Goal: Task Accomplishment & Management: Complete application form

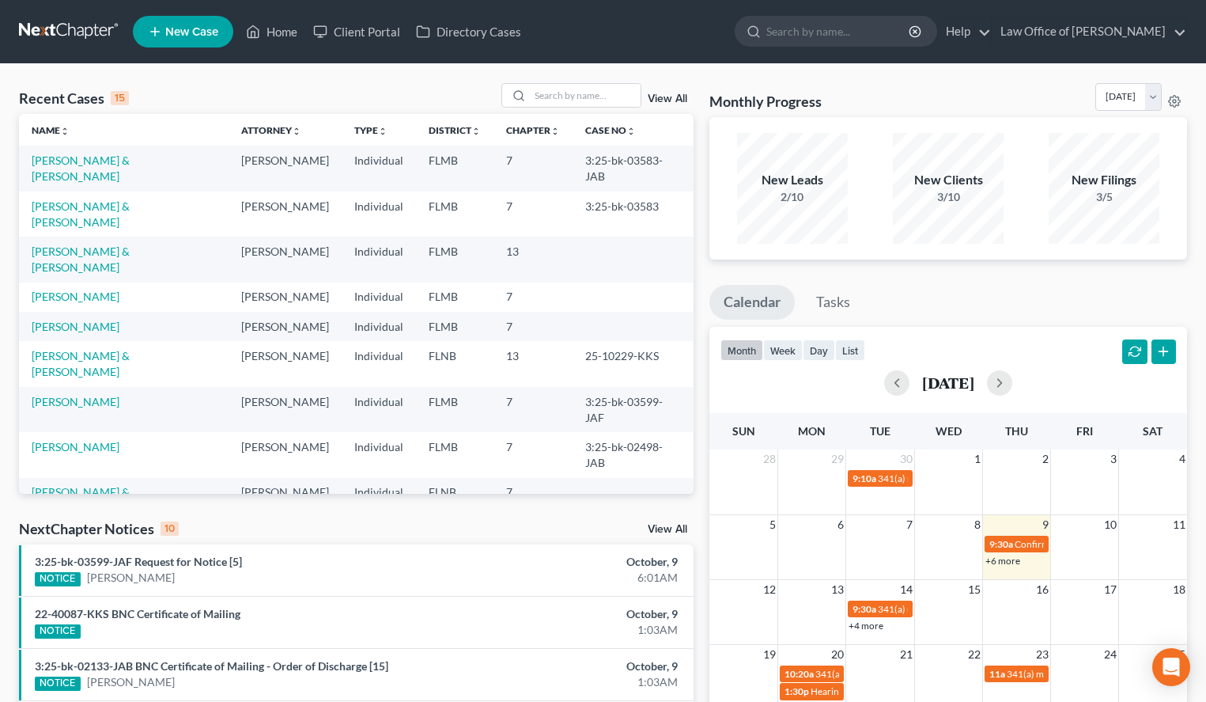
click at [1069, 54] on nav "Home New Case Client Portal Directory Cases Law Office of [PERSON_NAME] [EMAIL_…" at bounding box center [603, 31] width 1206 height 63
click at [59, 290] on link "[PERSON_NAME]" at bounding box center [76, 296] width 88 height 13
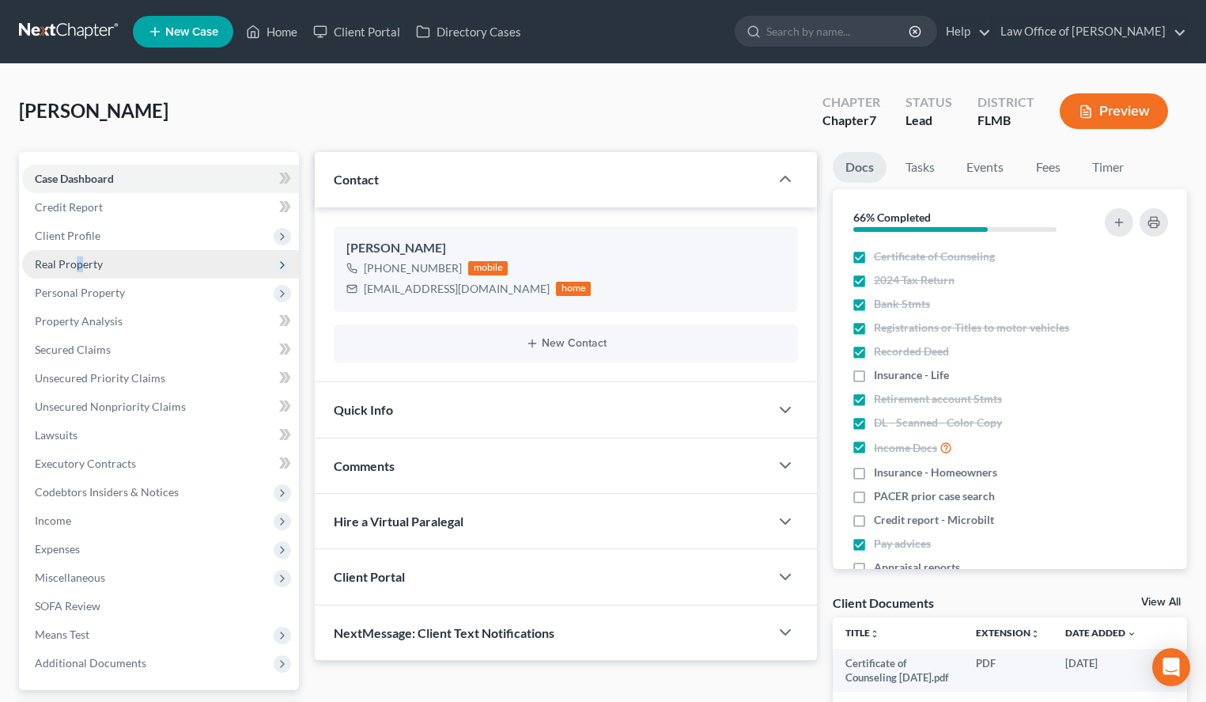
click at [81, 261] on span "Real Property" at bounding box center [69, 263] width 68 height 13
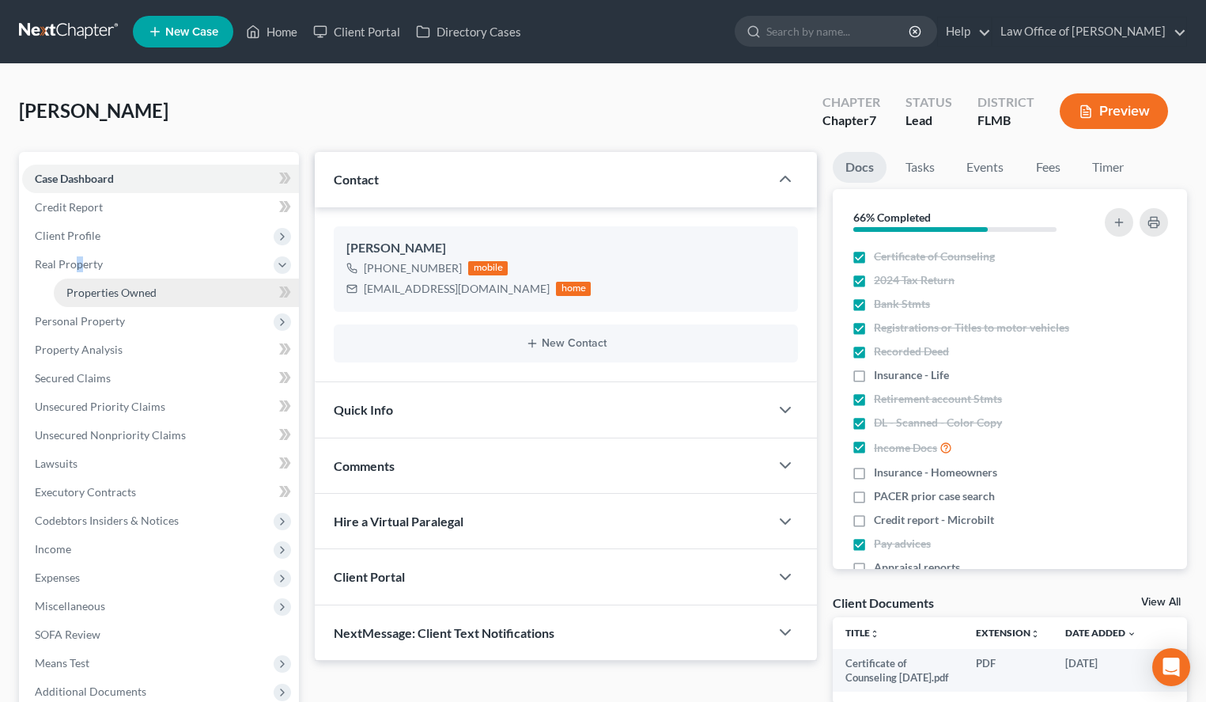
click at [91, 286] on span "Properties Owned" at bounding box center [111, 292] width 90 height 13
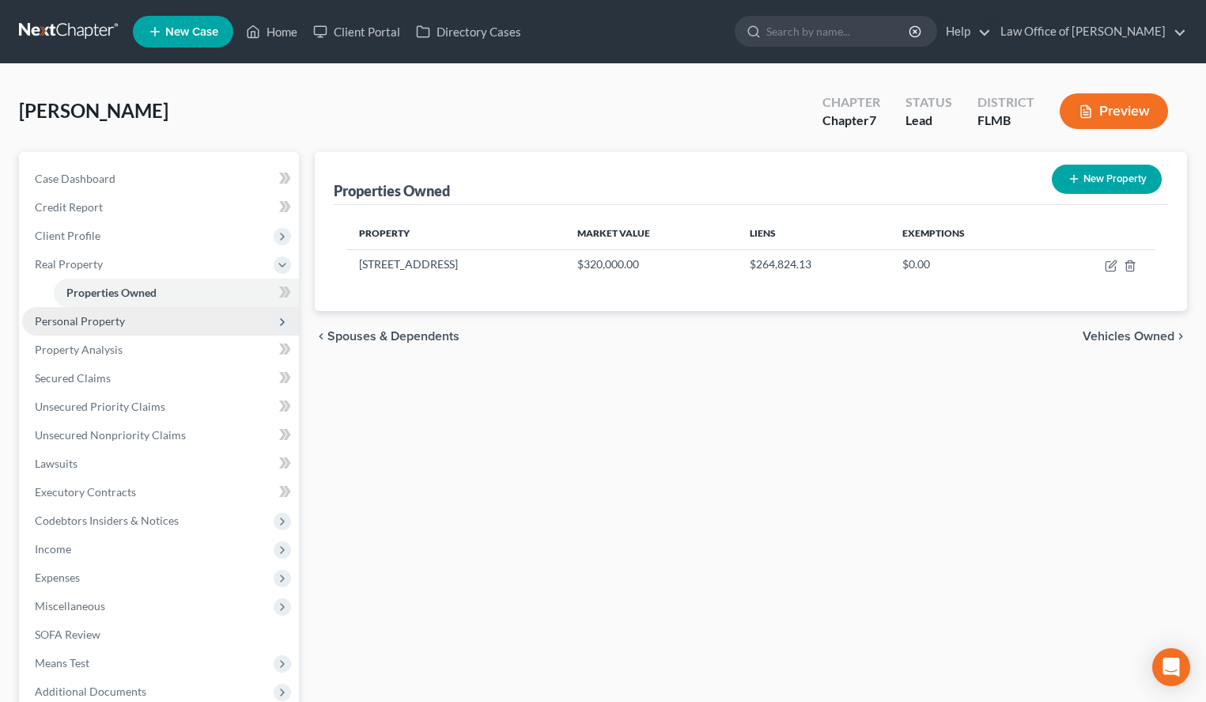
click at [104, 320] on span "Personal Property" at bounding box center [80, 320] width 90 height 13
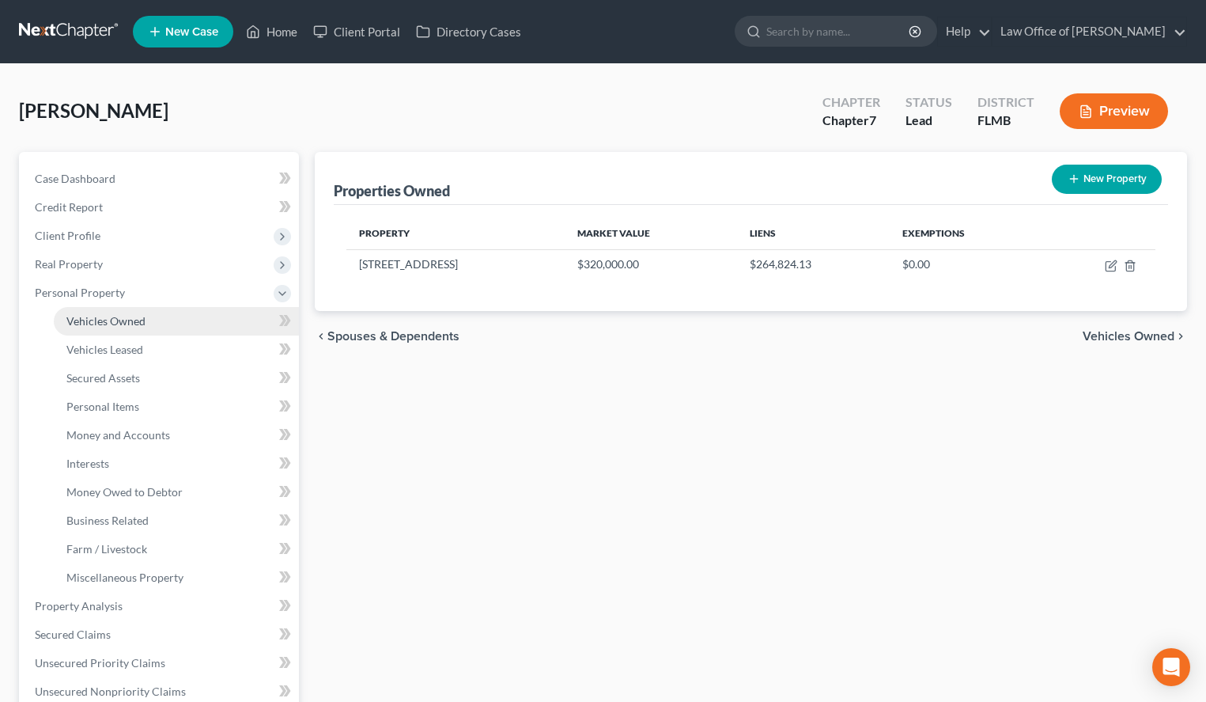
click at [105, 324] on span "Vehicles Owned" at bounding box center [105, 320] width 79 height 13
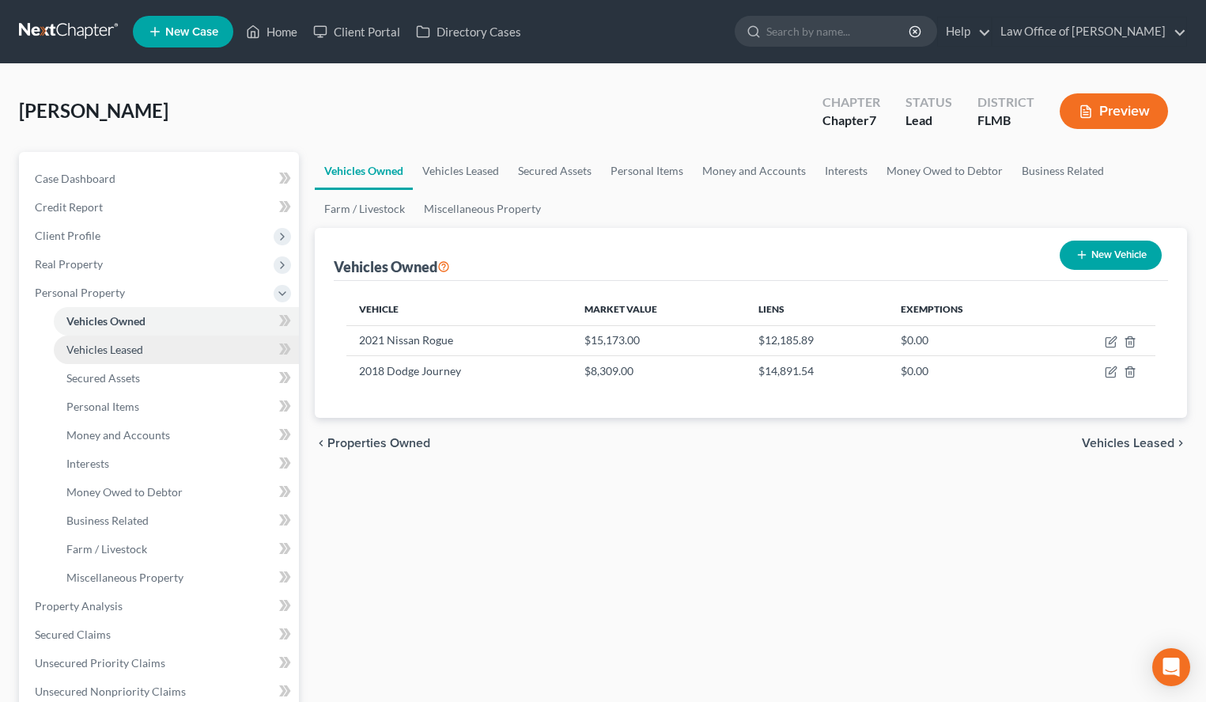
click at [107, 350] on span "Vehicles Leased" at bounding box center [104, 349] width 77 height 13
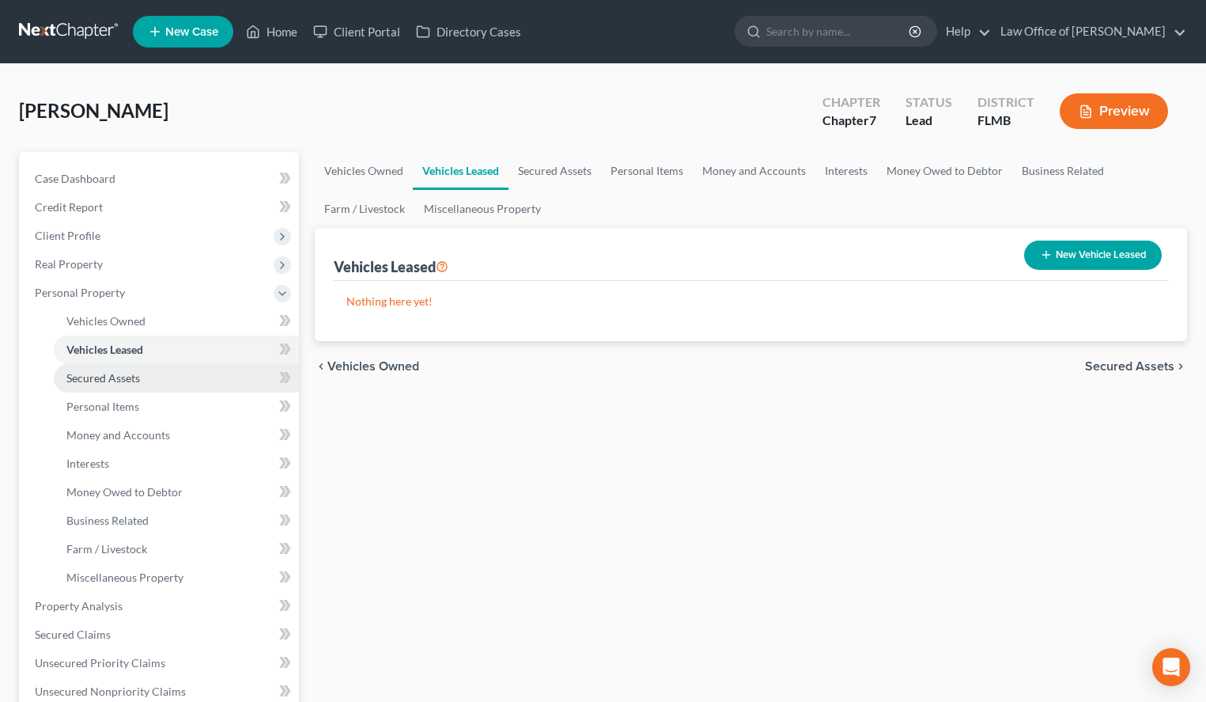
click at [110, 382] on span "Secured Assets" at bounding box center [103, 377] width 74 height 13
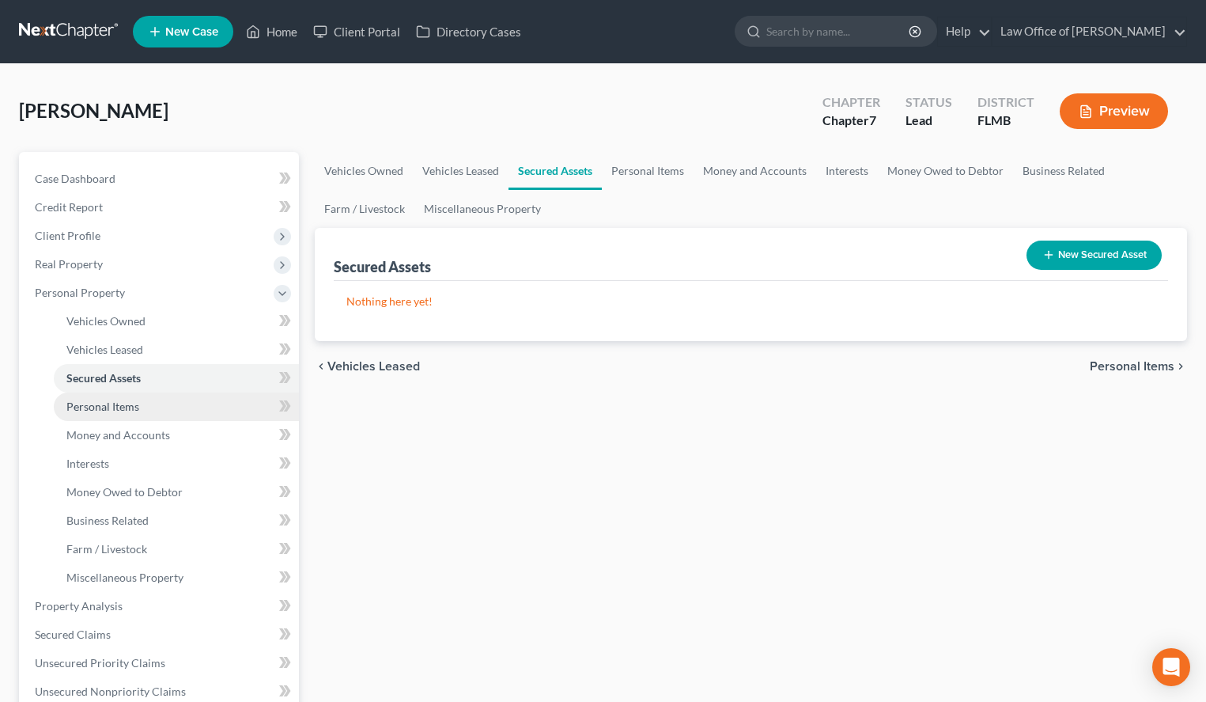
click at [110, 404] on span "Personal Items" at bounding box center [102, 405] width 73 height 13
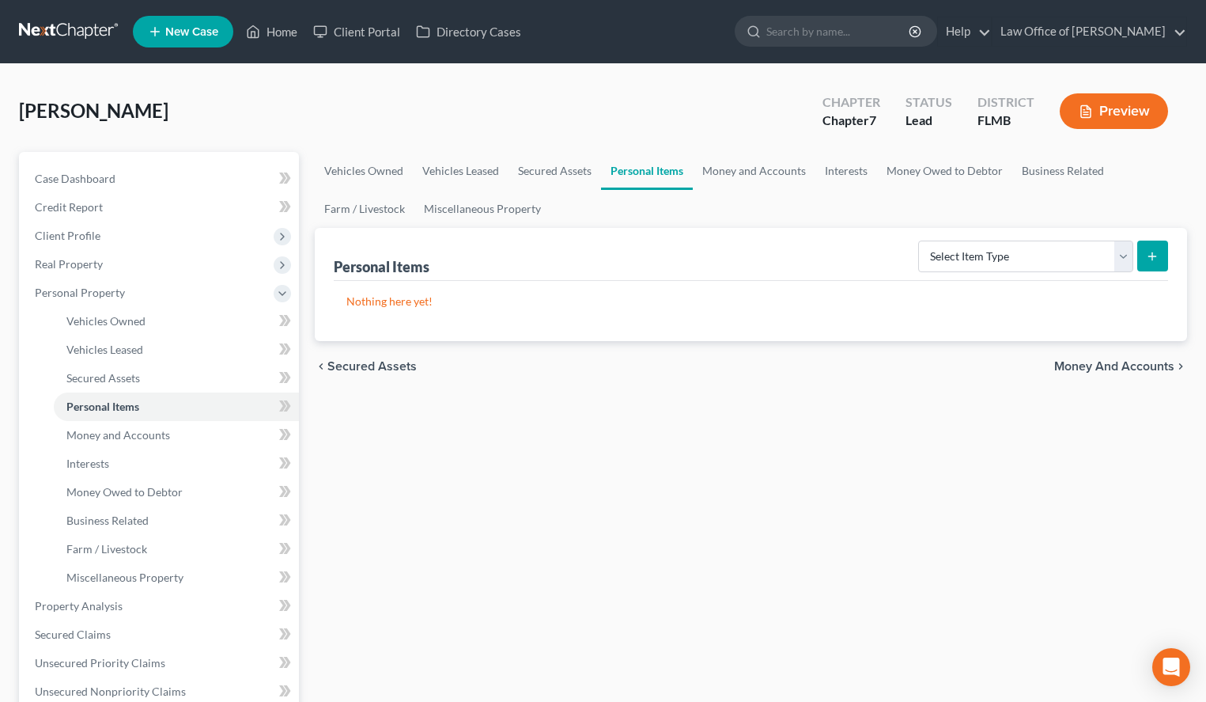
click at [474, 599] on div "Vehicles Owned Vehicles Leased Secured Assets Personal Items Money and Accounts…" at bounding box center [751, 609] width 888 height 914
click at [918, 240] on select "Select Item Type Clothing (A/B: 11) Collectibles Of Value (A/B: 8) Electronics …" at bounding box center [1025, 256] width 215 height 32
select select "household_goods"
click option "Household Goods (A/B: 6)" at bounding box center [0, 0] width 0 height 0
click at [1141, 267] on button "submit" at bounding box center [1152, 255] width 31 height 31
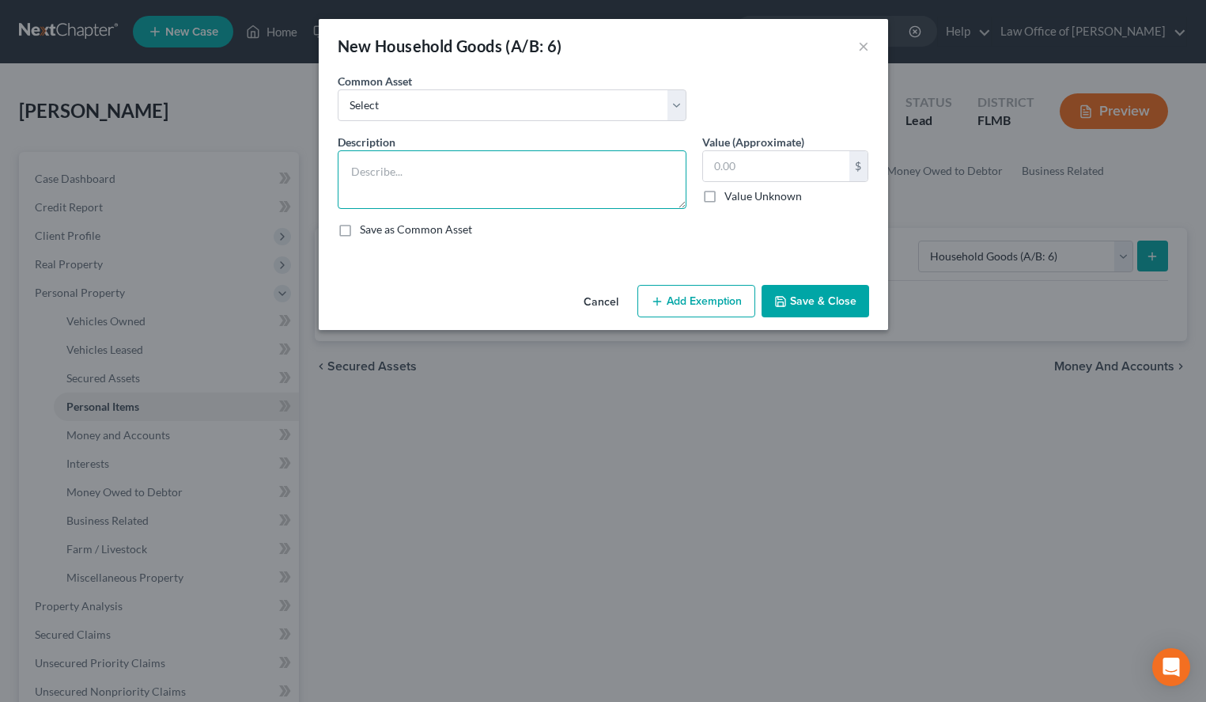
click at [483, 175] on textarea at bounding box center [512, 179] width 349 height 59
paste textarea "Loremipsumd: Sitame $25.49 Consectetu $75.32 Adip & Elit $06.07 Seddoe Temp $21…"
type textarea "Loremipsumd: Sitame $25.49 Consectetu $75.32 Adip & Elit $06.07 Seddoe Temp $21…"
click at [768, 153] on input "text" at bounding box center [776, 166] width 146 height 30
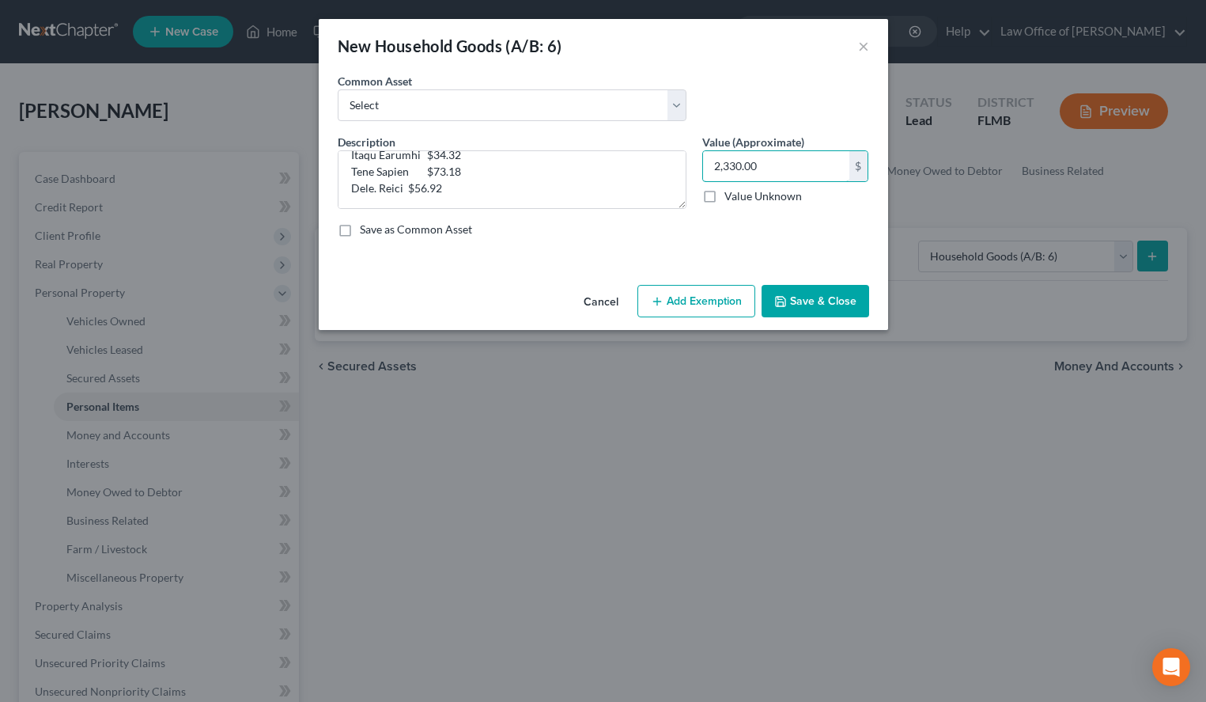
type input "2,330.00"
click at [426, 221] on label "Save as Common Asset" at bounding box center [416, 229] width 112 height 16
click at [377, 221] on input "Save as Common Asset" at bounding box center [371, 226] width 10 height 10
checkbox input "true"
click at [790, 302] on button "Save & Close" at bounding box center [816, 301] width 108 height 33
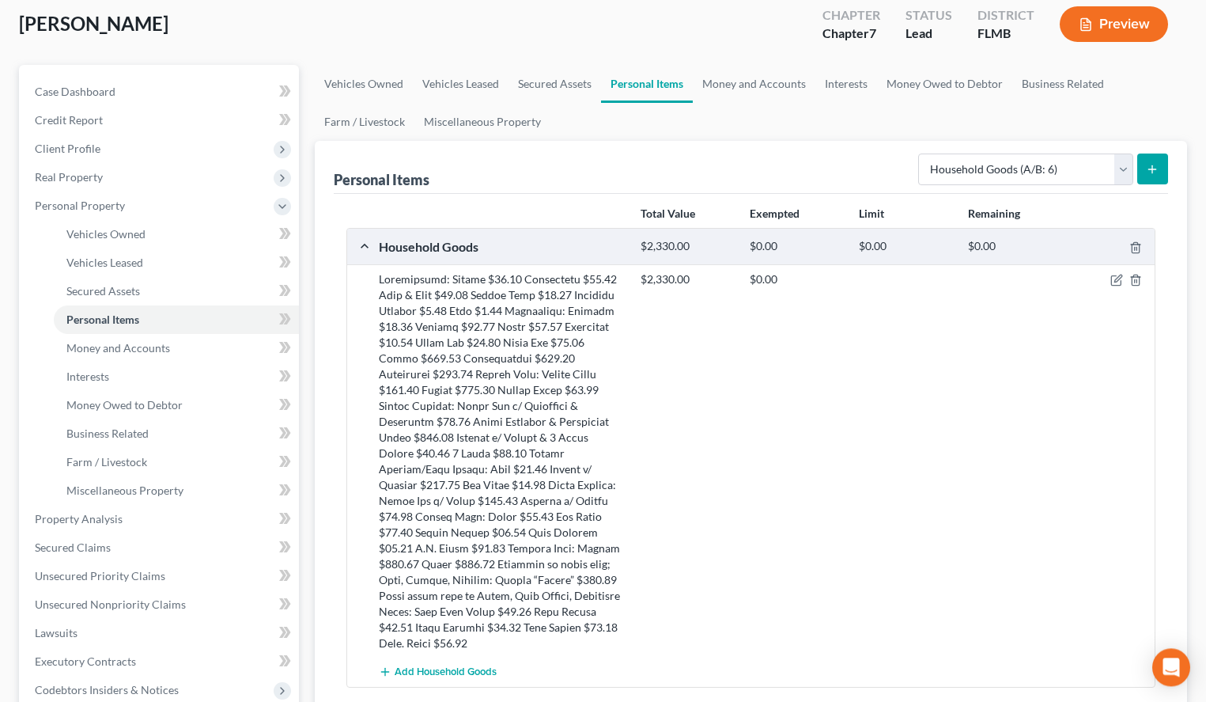
scroll to position [81, 0]
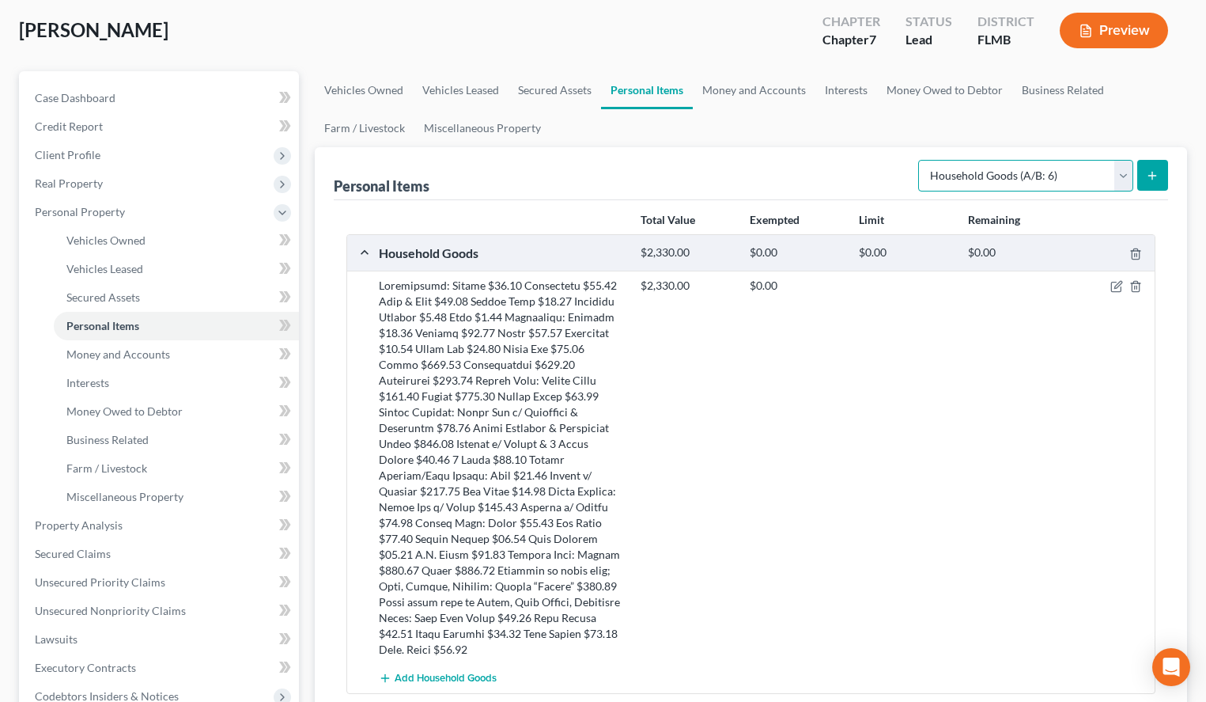
click at [918, 160] on select "Select Item Type Clothing (A/B: 11) Collectibles Of Value (A/B: 8) Electronics …" at bounding box center [1025, 176] width 215 height 32
select select "electronics"
click option "Electronics (A/B: 7)" at bounding box center [0, 0] width 0 height 0
click at [1159, 185] on button "submit" at bounding box center [1152, 175] width 31 height 31
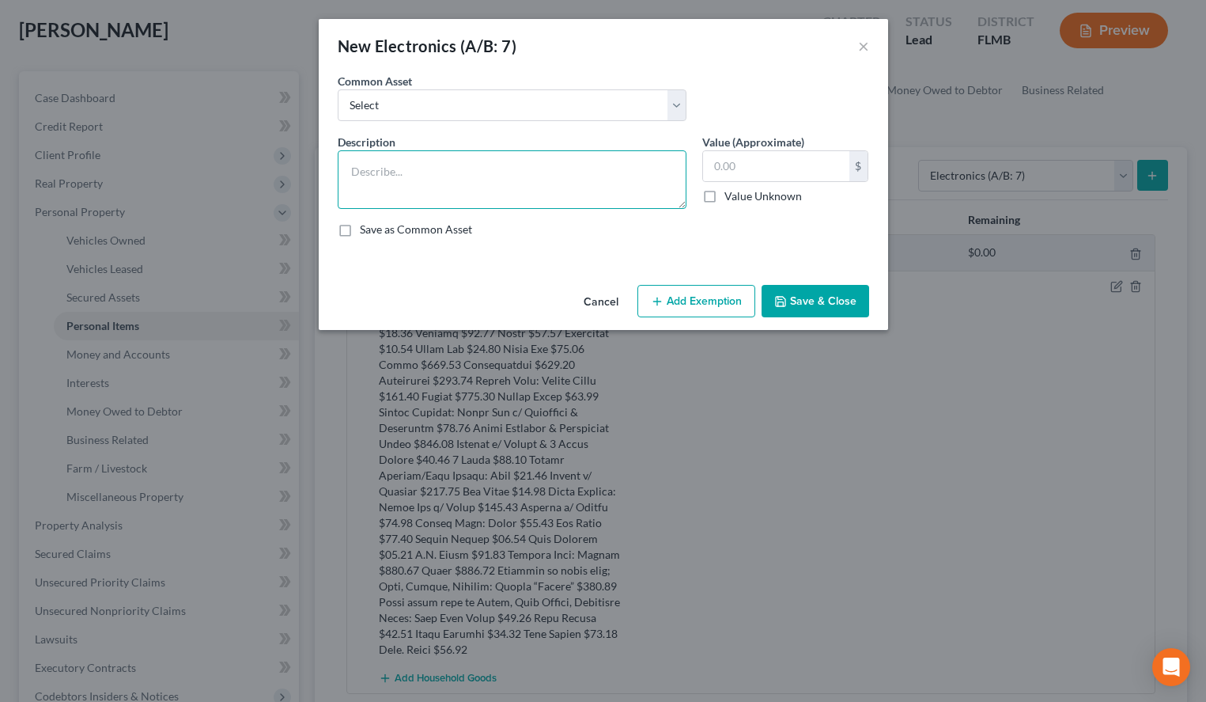
click at [470, 193] on textarea at bounding box center [512, 179] width 349 height 59
paste textarea "T.V. $100.00 Cell Phone $900.00"
type textarea "T.V. $100.00 Cell Phone $900.00"
drag, startPoint x: 341, startPoint y: 222, endPoint x: 360, endPoint y: 221, distance: 19.0
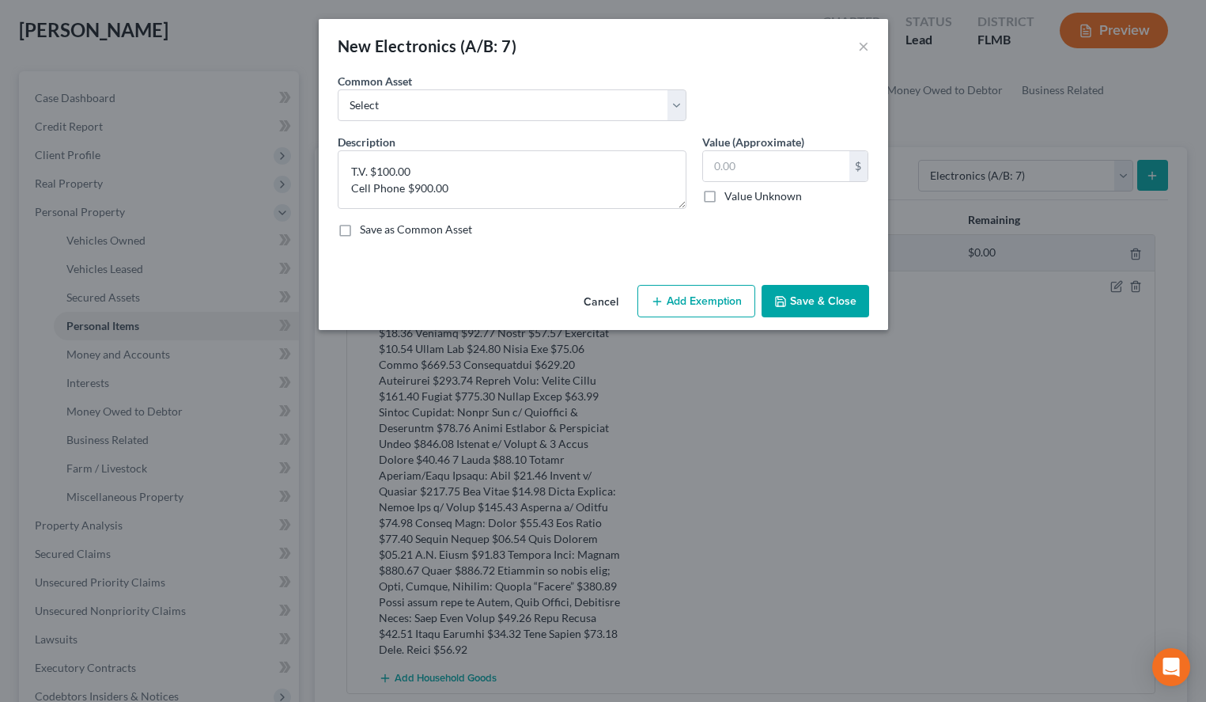
click at [360, 222] on label "Save as Common Asset" at bounding box center [416, 229] width 112 height 16
click at [366, 222] on input "Save as Common Asset" at bounding box center [371, 226] width 10 height 10
checkbox input "true"
click at [761, 157] on input "text" at bounding box center [776, 166] width 146 height 30
type input "1,000.00"
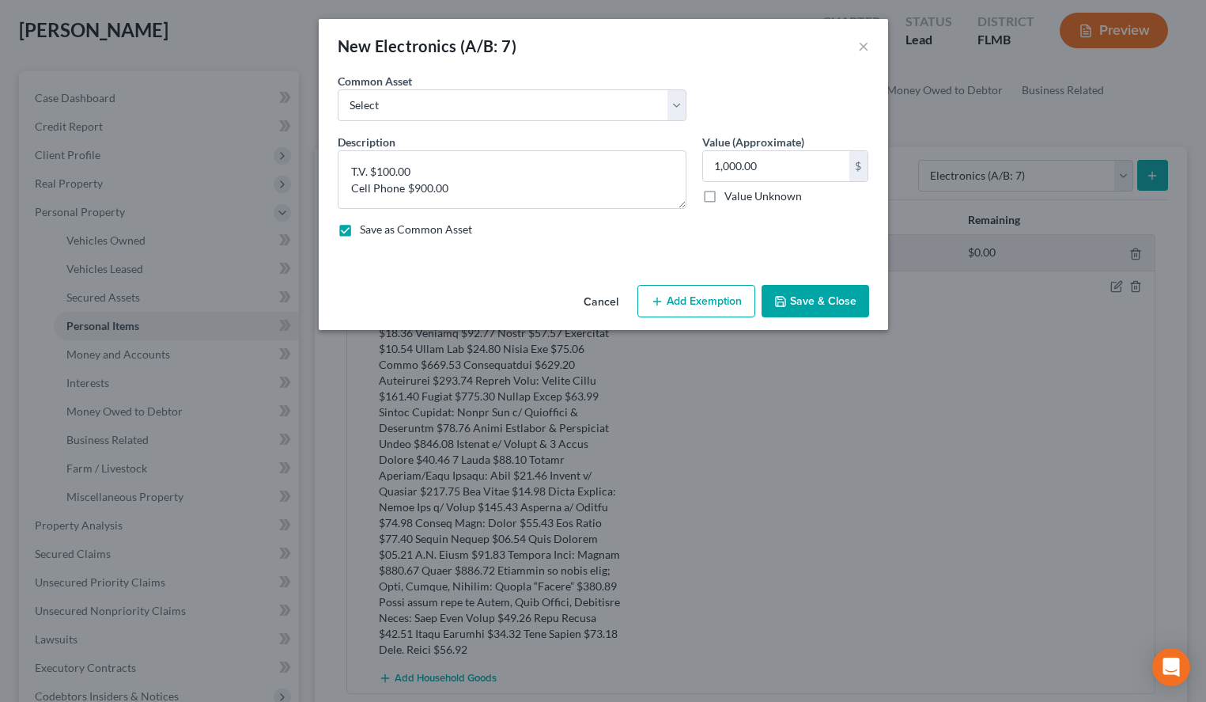
click at [845, 304] on button "Save & Close" at bounding box center [816, 301] width 108 height 33
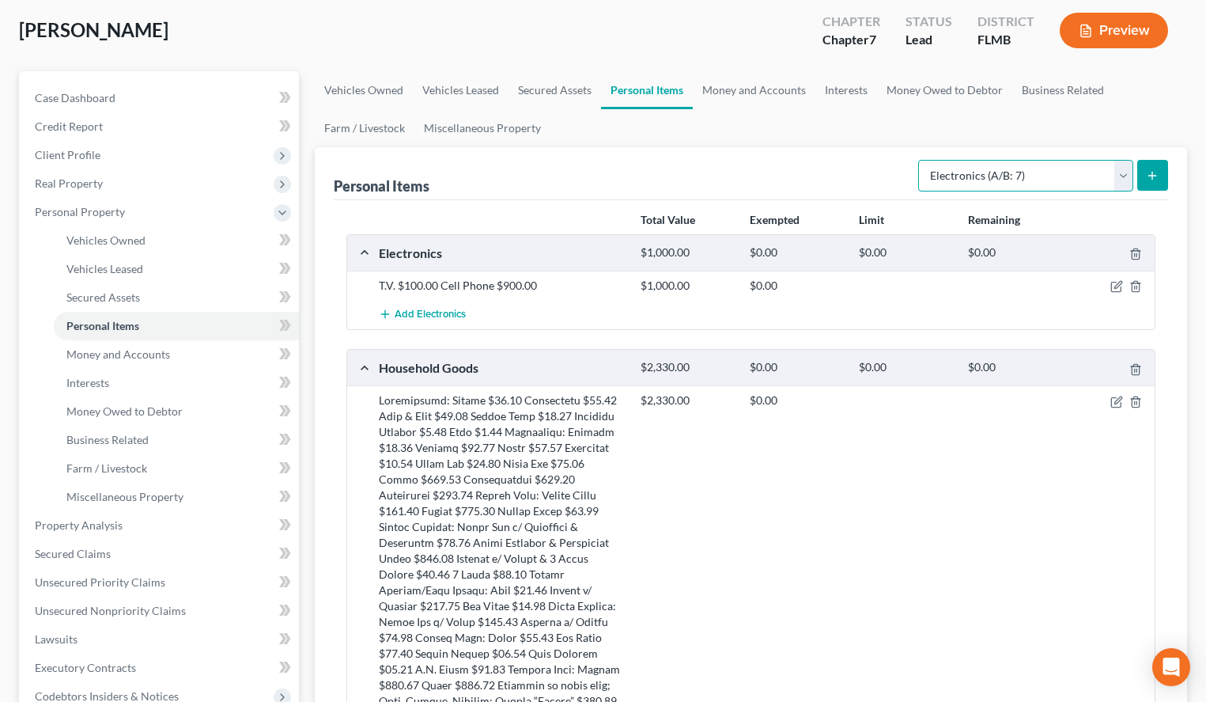
click at [918, 160] on select "Select Item Type Clothing (A/B: 11) Collectibles Of Value (A/B: 8) Electronics …" at bounding box center [1025, 176] width 215 height 32
select select "clothing"
click option "Clothing (A/B: 11)" at bounding box center [0, 0] width 0 height 0
click at [1160, 169] on button "submit" at bounding box center [1152, 175] width 31 height 31
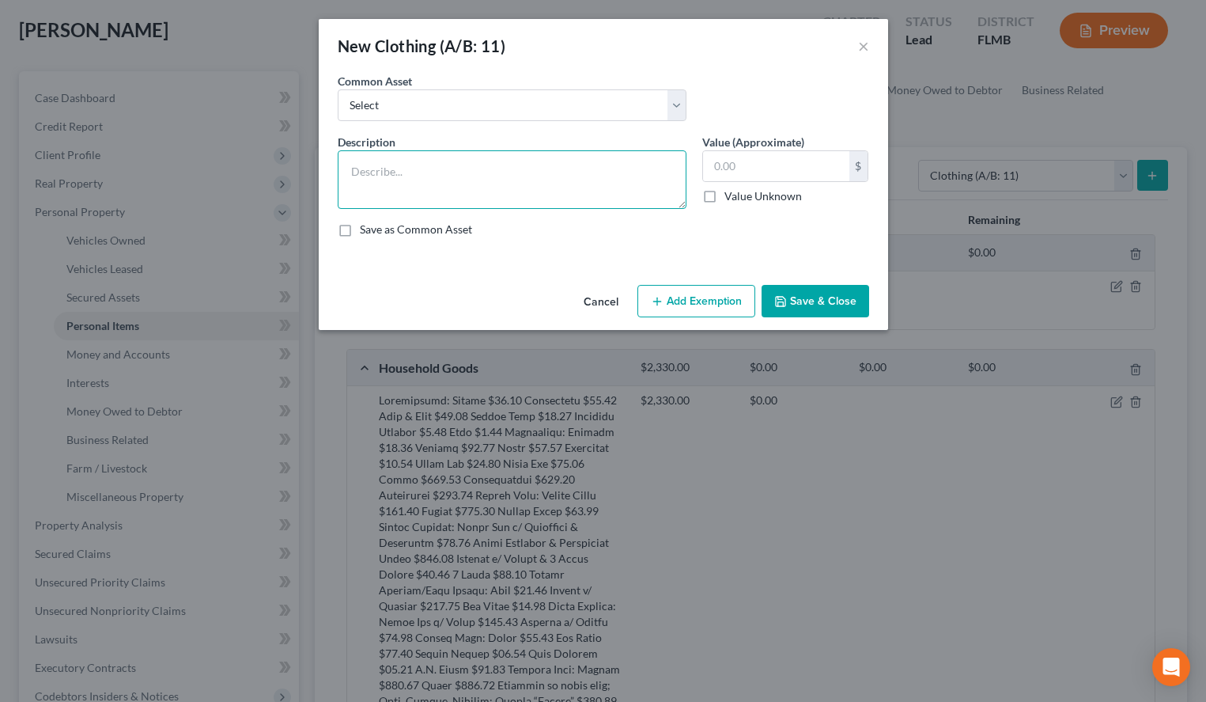
click at [633, 187] on textarea at bounding box center [512, 179] width 349 height 59
paste textarea "Women’s Clothes"
type textarea "Women’s Clothes"
click at [433, 229] on label "Save as Common Asset" at bounding box center [416, 229] width 112 height 16
click at [377, 229] on input "Save as Common Asset" at bounding box center [371, 226] width 10 height 10
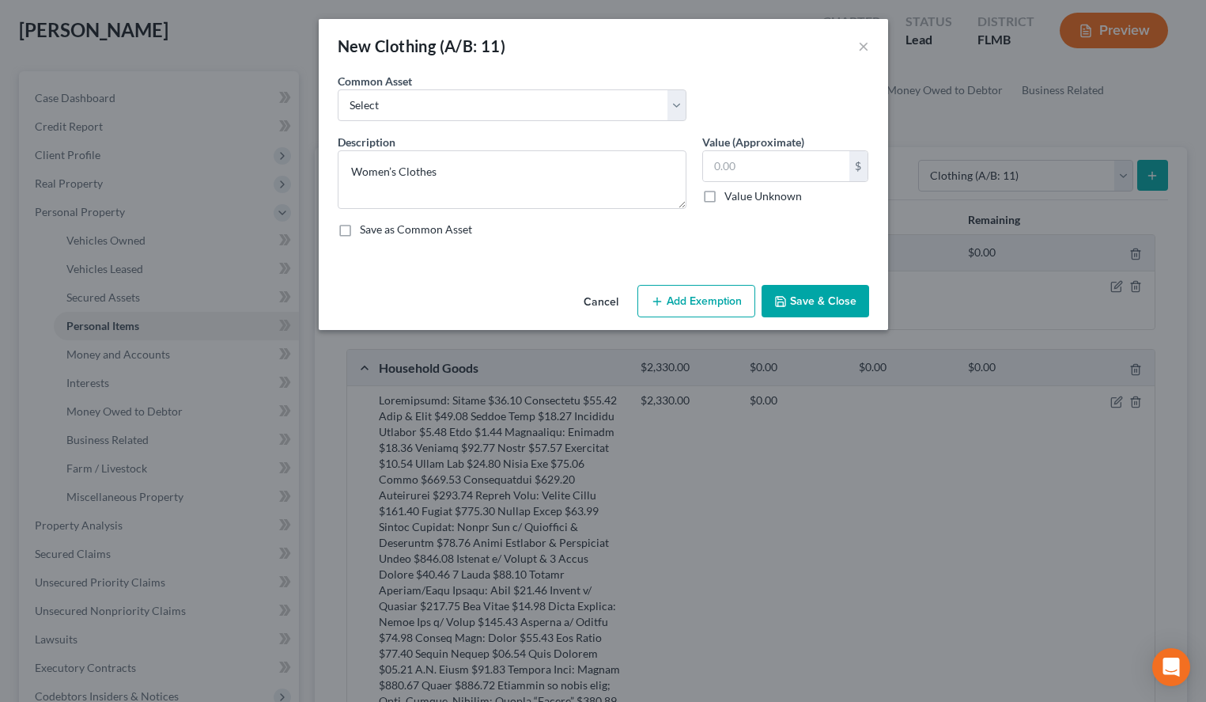
checkbox input "true"
click at [816, 162] on input "text" at bounding box center [776, 166] width 146 height 30
type input "1"
type input "200.00"
click at [836, 306] on button "Save & Close" at bounding box center [816, 301] width 108 height 33
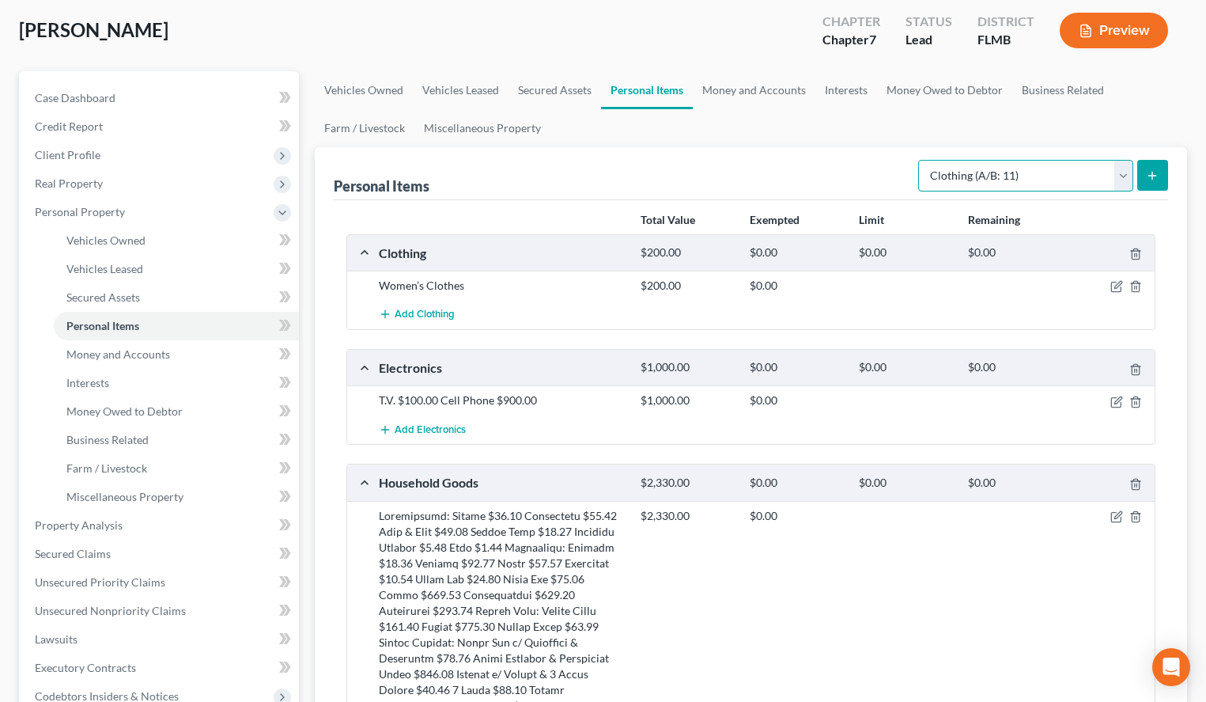
click at [918, 160] on select "Select Item Type Clothing (A/B: 11) Collectibles Of Value (A/B: 8) Electronics …" at bounding box center [1025, 176] width 215 height 32
select select "jewelry"
click option "Jewelry (A/B: 12)" at bounding box center [0, 0] width 0 height 0
click at [1162, 185] on button "submit" at bounding box center [1152, 175] width 31 height 31
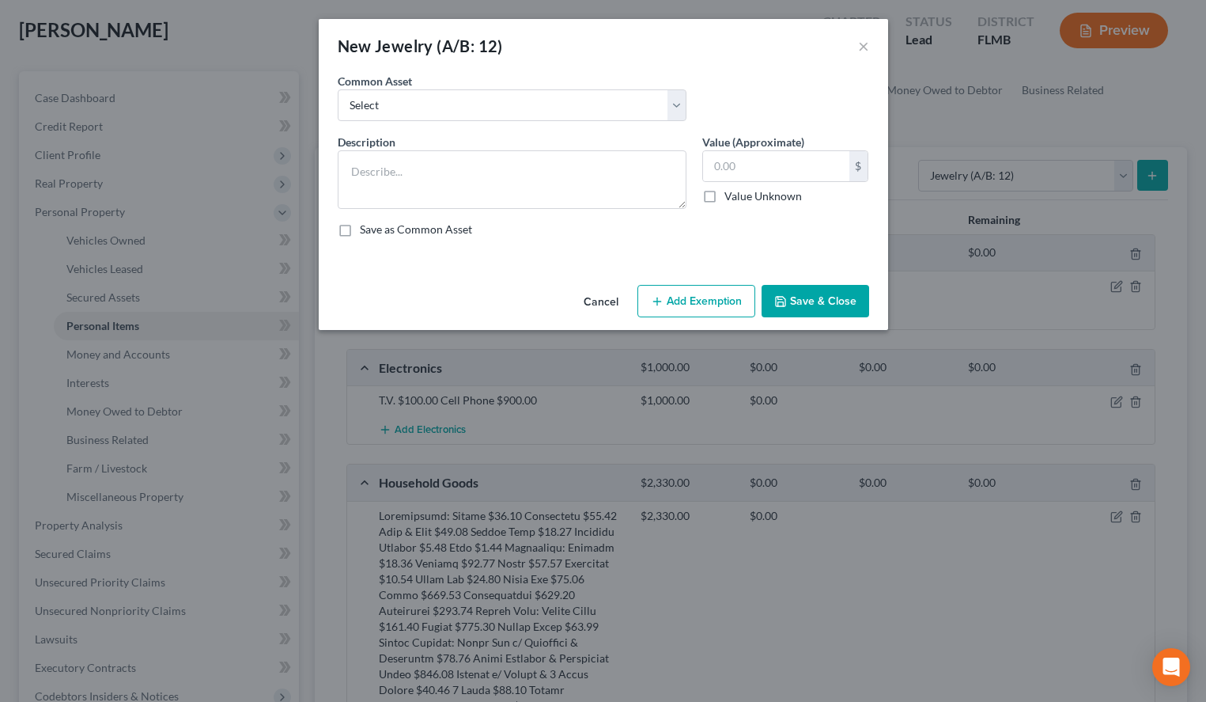
click at [360, 229] on label "Save as Common Asset" at bounding box center [416, 229] width 112 height 16
click at [366, 229] on input "Save as Common Asset" at bounding box center [371, 226] width 10 height 10
checkbox input "true"
click at [649, 184] on textarea at bounding box center [512, 179] width 349 height 59
paste textarea "All Costume Jewelry"
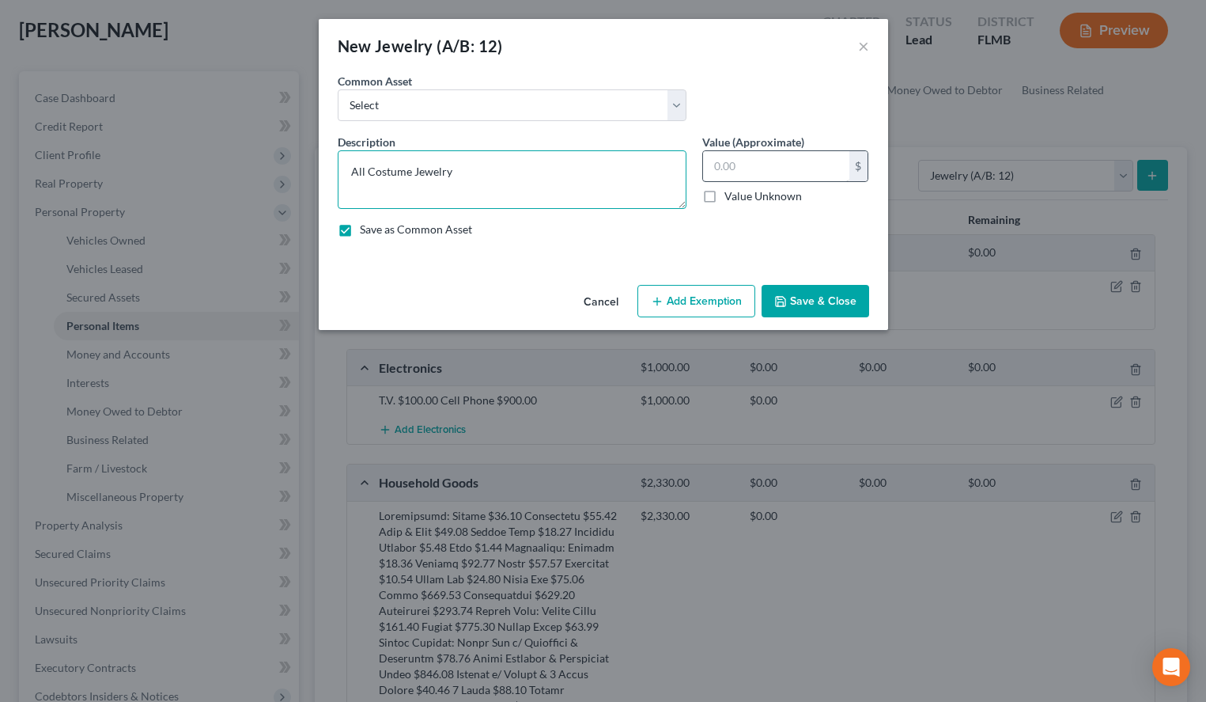
type textarea "All Costume Jewelry"
click at [773, 173] on input "text" at bounding box center [776, 166] width 146 height 30
type input "10.00"
click at [789, 302] on button "Save & Close" at bounding box center [816, 301] width 108 height 33
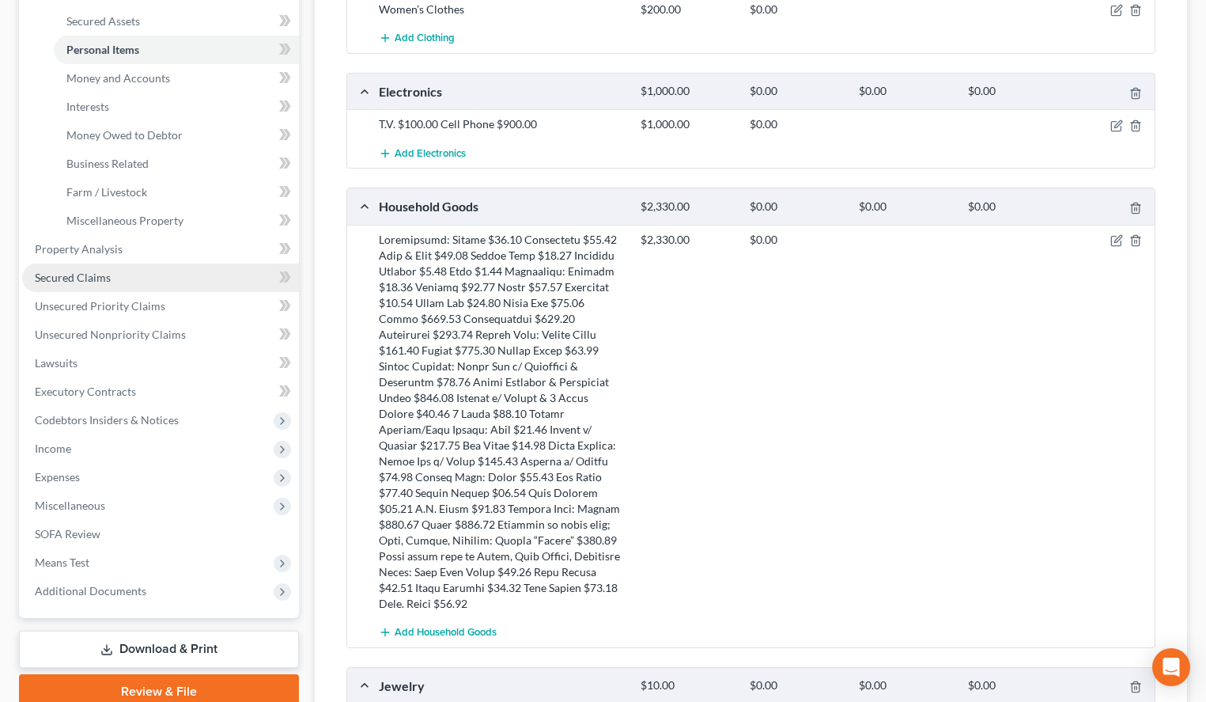
scroll to position [403, 0]
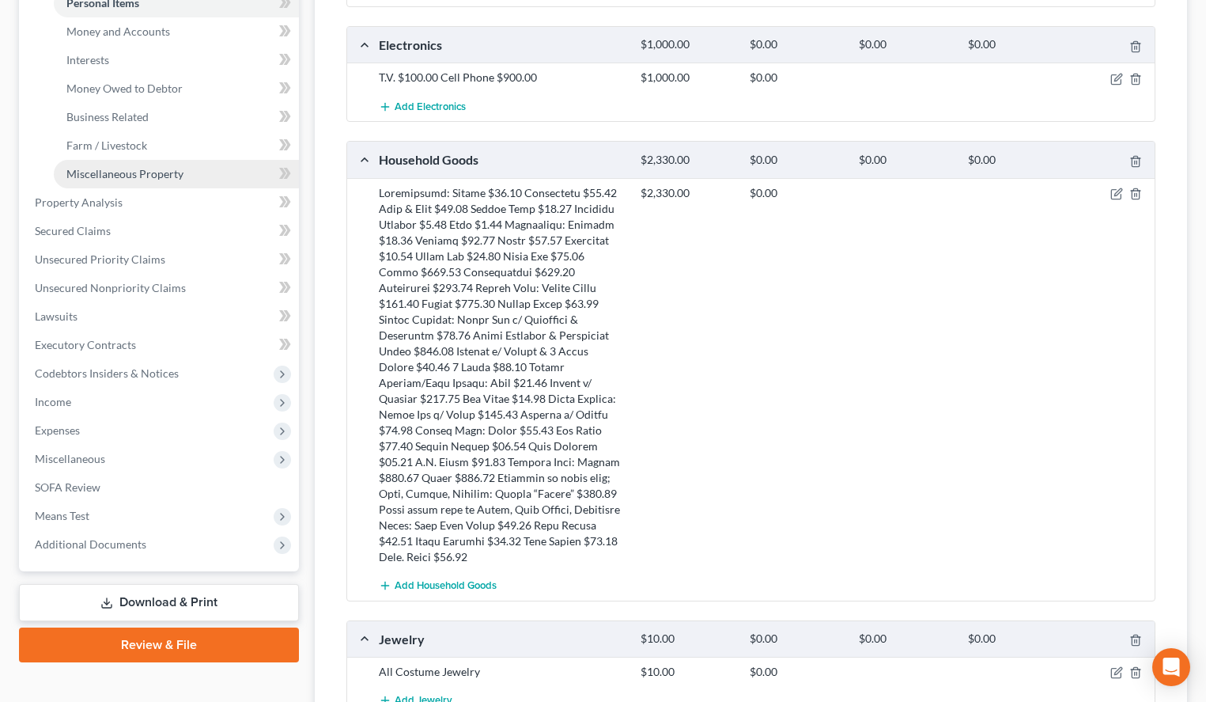
click at [207, 168] on link "Miscellaneous Property" at bounding box center [176, 174] width 245 height 28
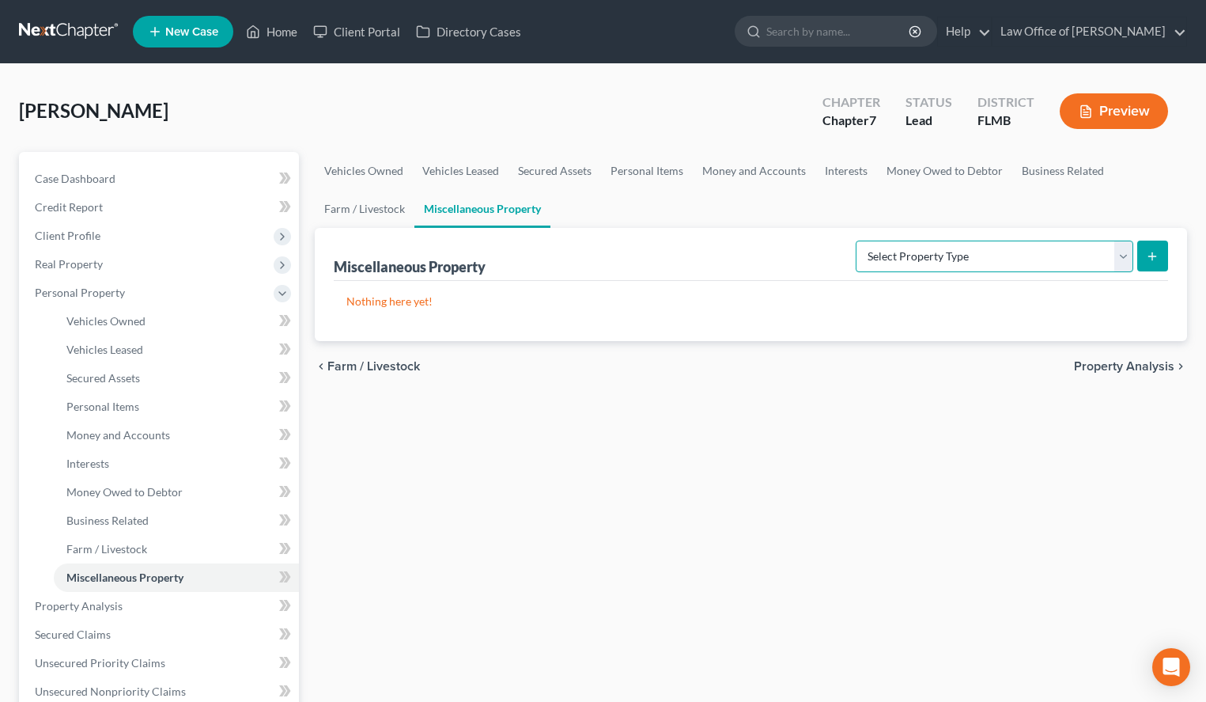
click at [856, 240] on select "Select Property Type Assigned for Creditor Benefit [DATE] (SOFA: 12) Holding fo…" at bounding box center [995, 256] width 278 height 32
select select "holding_for_another"
click option "Holding for Another (SOFA: 23)" at bounding box center [0, 0] width 0 height 0
click at [1153, 253] on icon "submit" at bounding box center [1152, 256] width 13 height 13
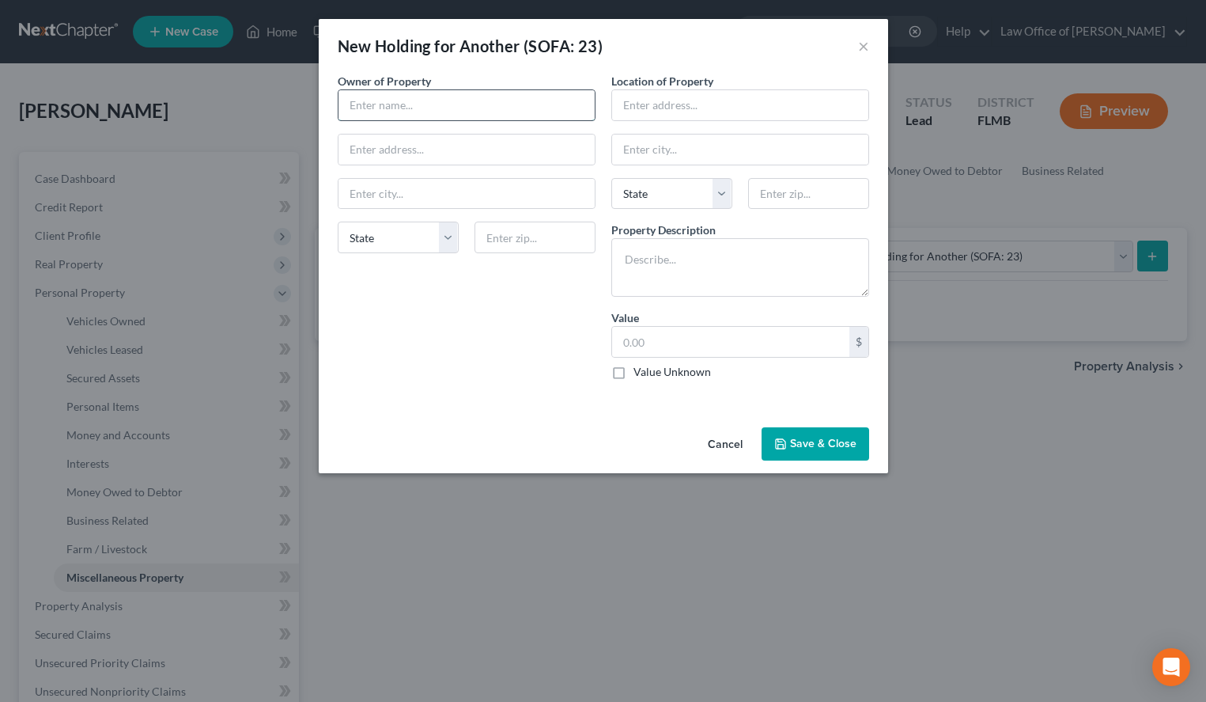
click at [360, 99] on input "text" at bounding box center [467, 105] width 256 height 30
click at [730, 61] on div "New Holding for Another (SOFA: 23) ×" at bounding box center [604, 46] width 570 height 54
click at [405, 104] on input "text" at bounding box center [467, 105] width 256 height 30
paste input "[STREET_ADDRESS]"
type input "[STREET_ADDRESS]"
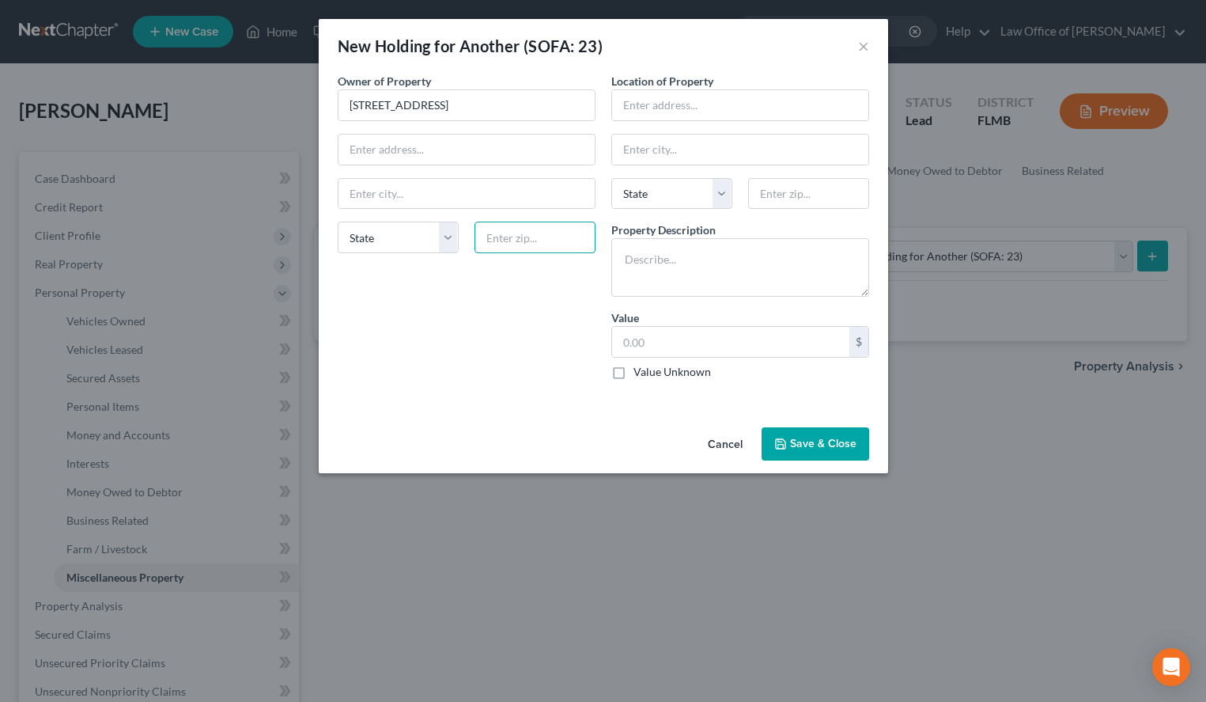
click at [530, 242] on input "text" at bounding box center [535, 237] width 121 height 32
type input "34480"
type input "Ocala"
select select "9"
drag, startPoint x: 517, startPoint y: 109, endPoint x: 326, endPoint y: 123, distance: 192.0
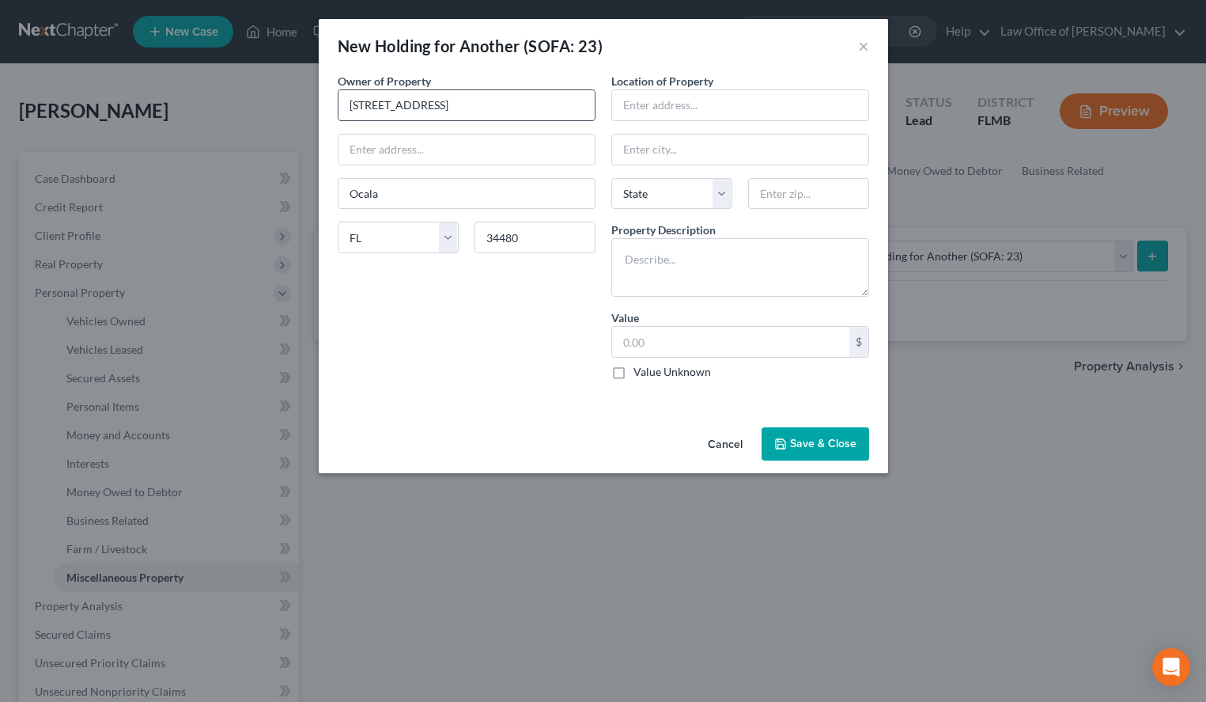
click at [339, 120] on input "[STREET_ADDRESS]" at bounding box center [467, 105] width 256 height 30
click at [749, 95] on input "text" at bounding box center [740, 105] width 256 height 30
paste input "[STREET_ADDRESS]"
type input "[STREET_ADDRESS]"
click at [819, 204] on input "text" at bounding box center [808, 194] width 121 height 32
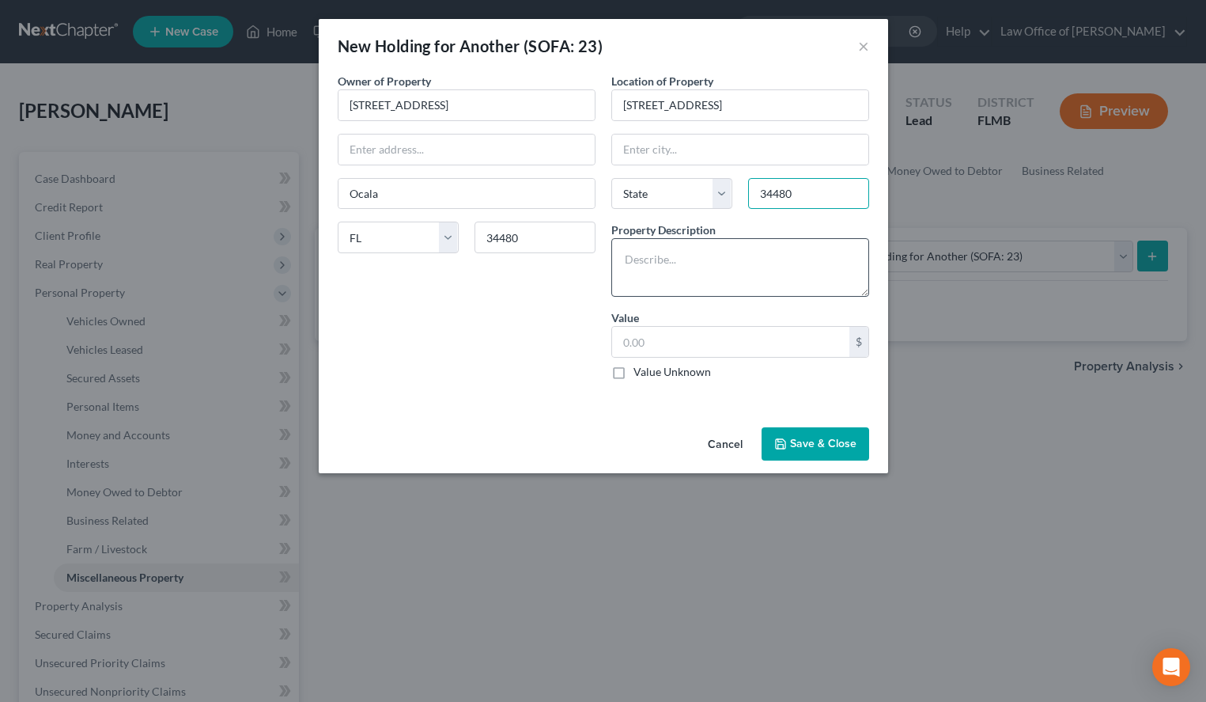
type input "34480"
click at [711, 246] on textarea at bounding box center [740, 267] width 258 height 59
type input "Ocala"
select select "9"
click at [836, 73] on div "Location of Property [STREET_ADDRESS]" at bounding box center [740, 97] width 258 height 48
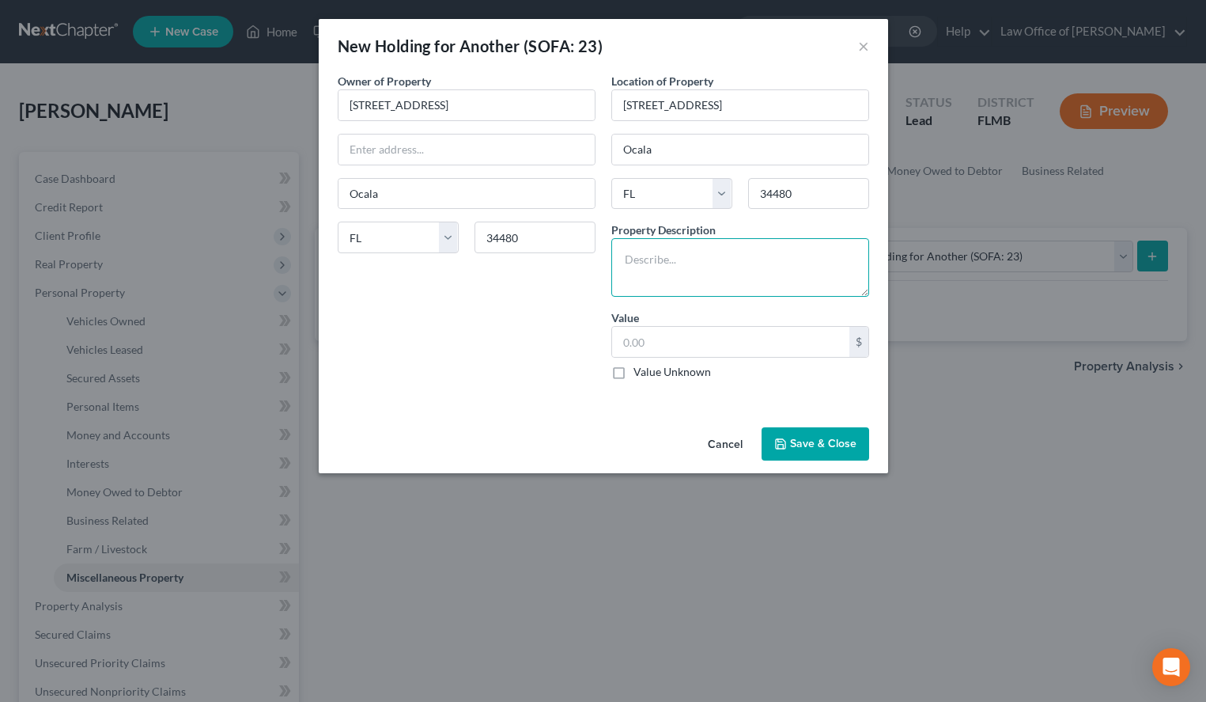
click at [721, 286] on textarea at bounding box center [740, 267] width 258 height 59
click at [744, 273] on textarea at bounding box center [740, 267] width 258 height 59
click at [856, 256] on textarea at bounding box center [740, 267] width 258 height 59
type textarea "Contents of Fourth Bedroom "Belong to Sister": Queen Bed w/ Frame, Dresser, Desk"
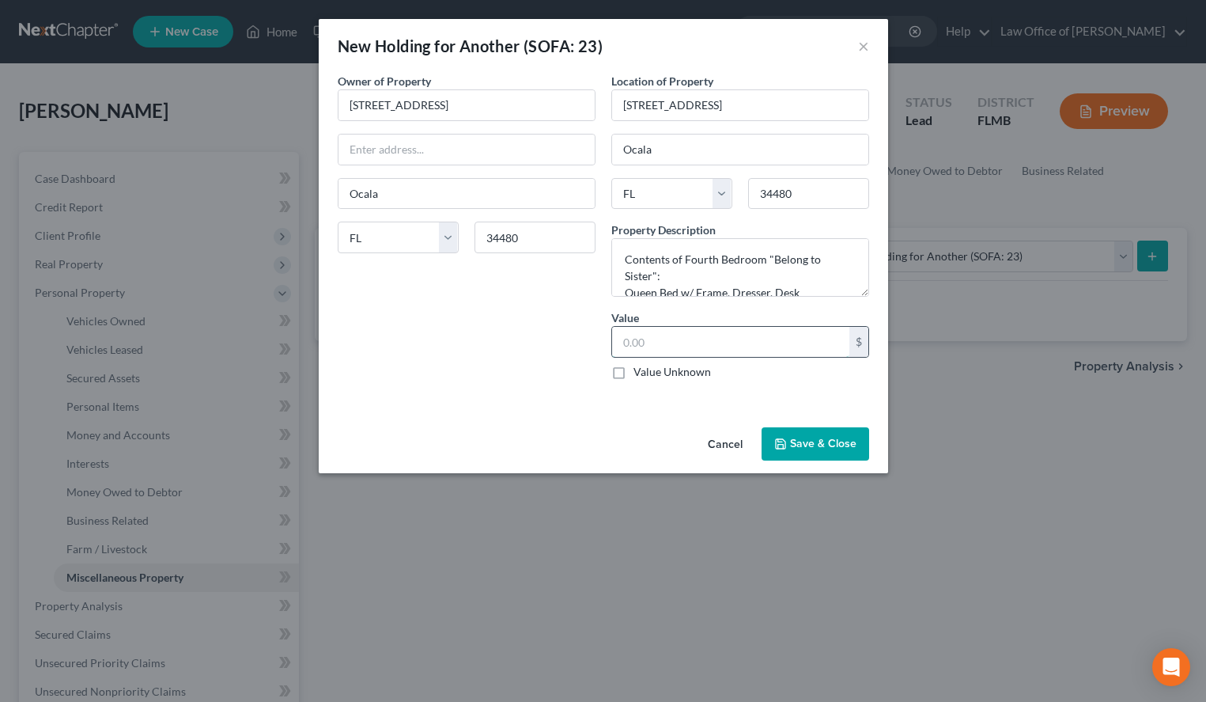
click at [794, 330] on input "text" at bounding box center [730, 342] width 237 height 30
type input "200.00"
click at [831, 440] on button "Save & Close" at bounding box center [816, 443] width 108 height 33
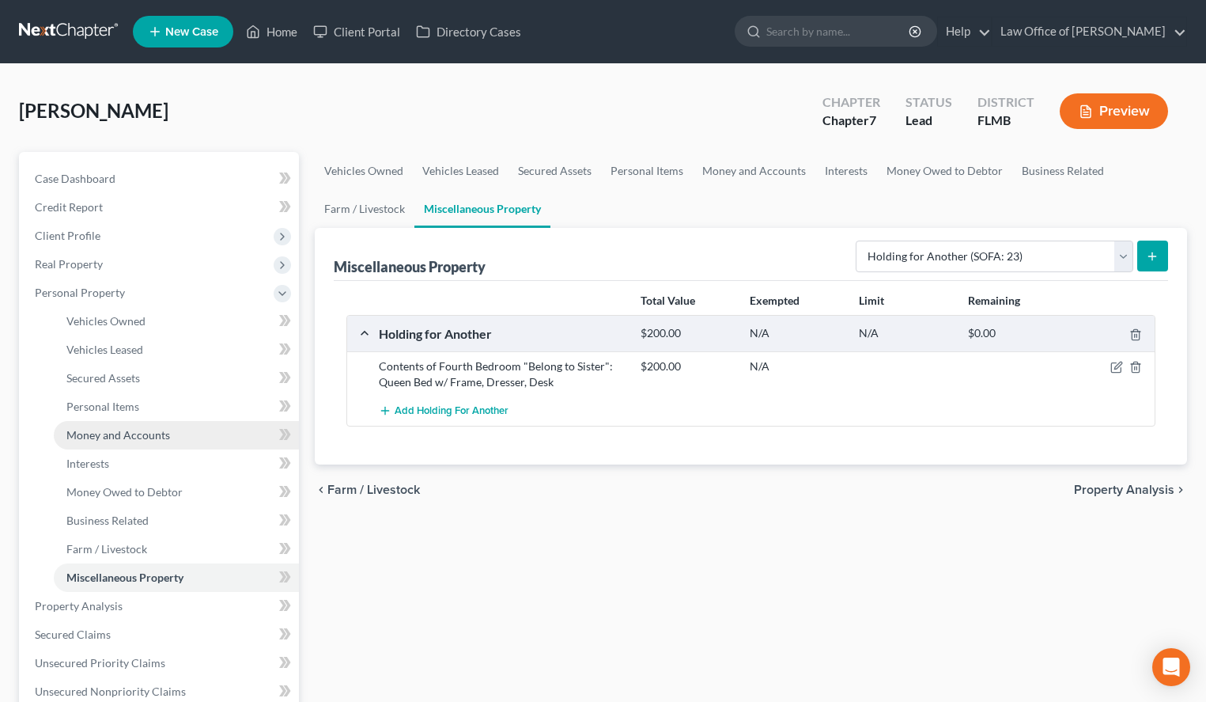
click at [150, 427] on link "Money and Accounts" at bounding box center [176, 435] width 245 height 28
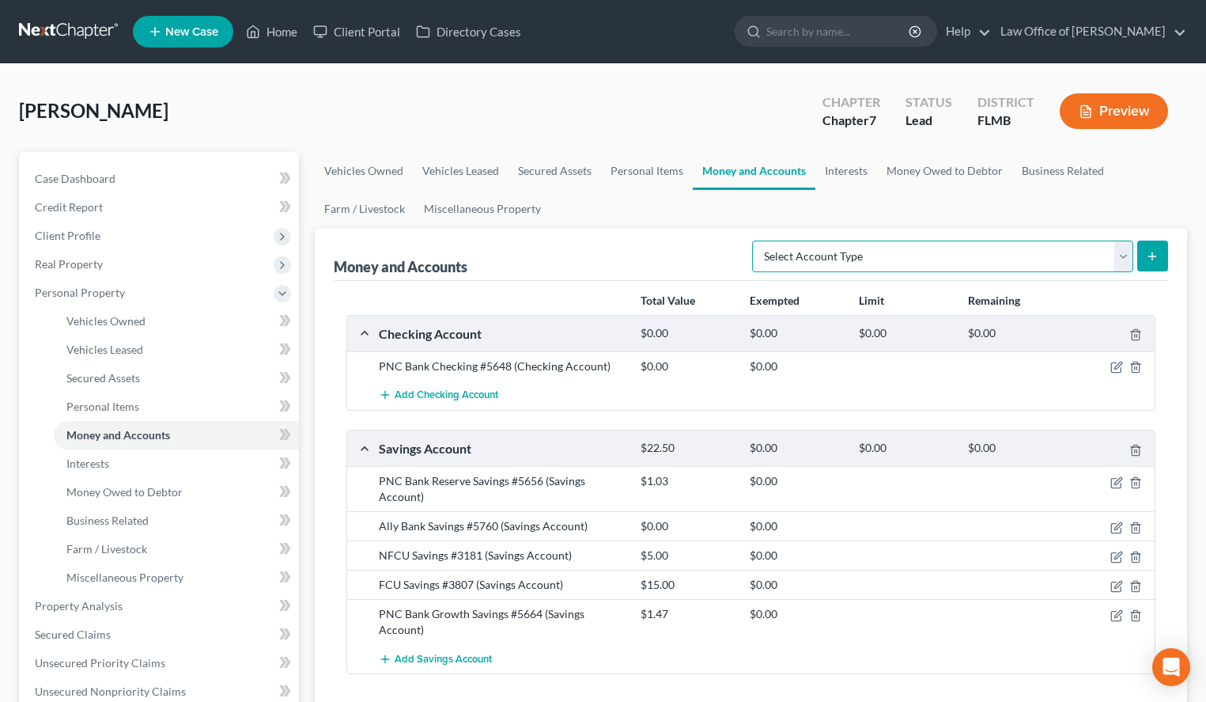
click at [752, 240] on select "Select Account Type Brokerage (A/B: 18, SOFA: 20) Cash on Hand (A/B: 16) Certif…" at bounding box center [942, 256] width 381 height 32
select select "cash_on_hand"
click option "Cash on Hand (A/B: 16)" at bounding box center [0, 0] width 0 height 0
click at [1147, 261] on icon "submit" at bounding box center [1152, 256] width 13 height 13
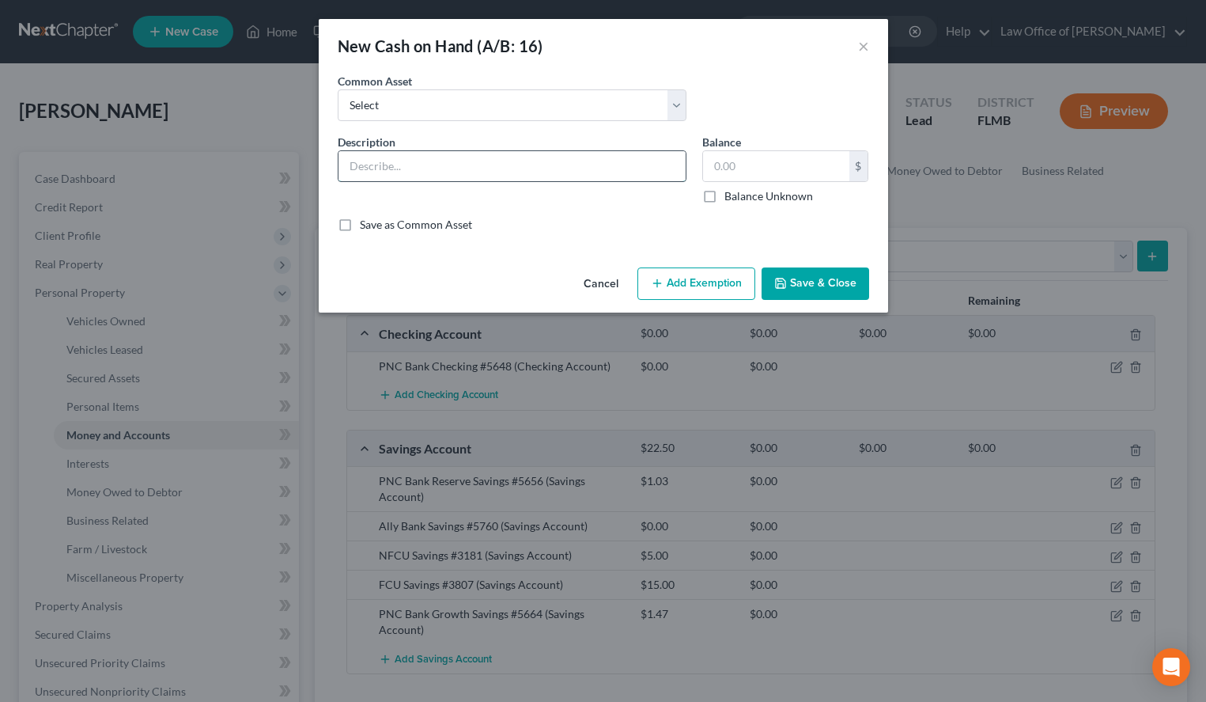
click at [572, 170] on input "text" at bounding box center [512, 166] width 347 height 30
type input "Cash on Hand"
type input "10.00"
click at [360, 223] on label "Save as Common Asset" at bounding box center [416, 225] width 112 height 16
click at [366, 223] on input "Save as Common Asset" at bounding box center [371, 222] width 10 height 10
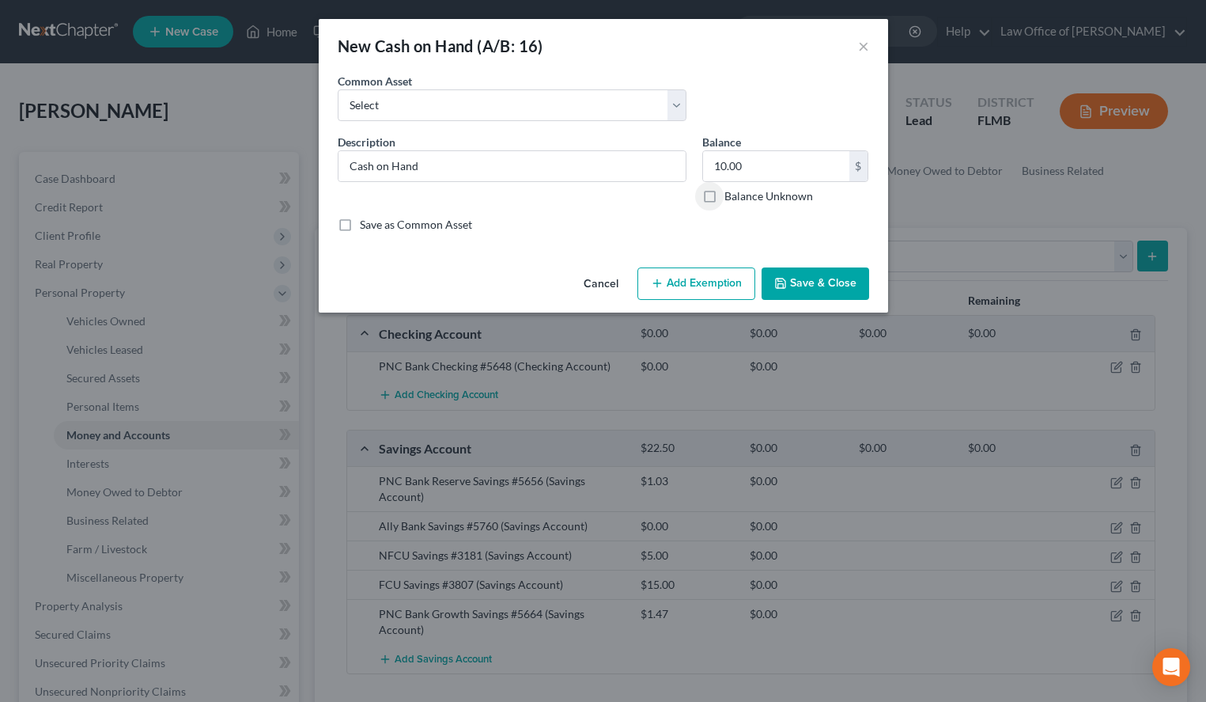
checkbox input "true"
click at [768, 293] on button "Save & Close" at bounding box center [816, 283] width 108 height 33
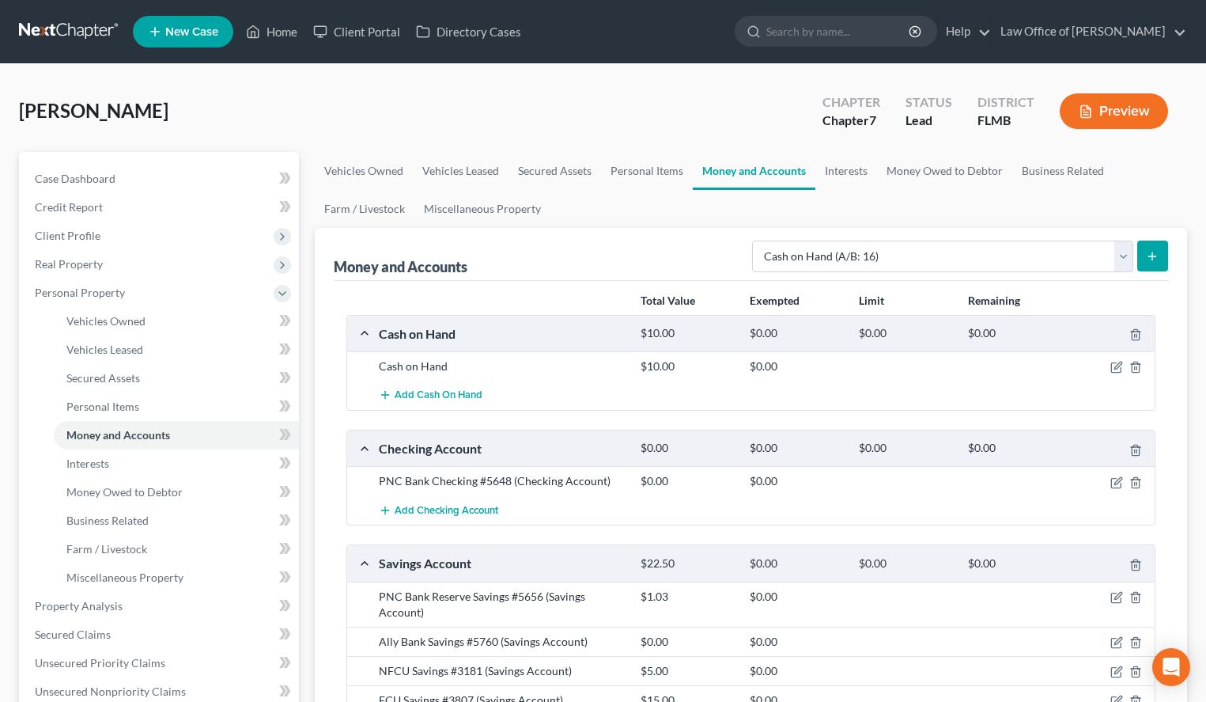
click at [1186, 147] on div "[PERSON_NAME] Upgraded Chapter Chapter 7 Status Lead District [GEOGRAPHIC_DATA]…" at bounding box center [603, 117] width 1168 height 69
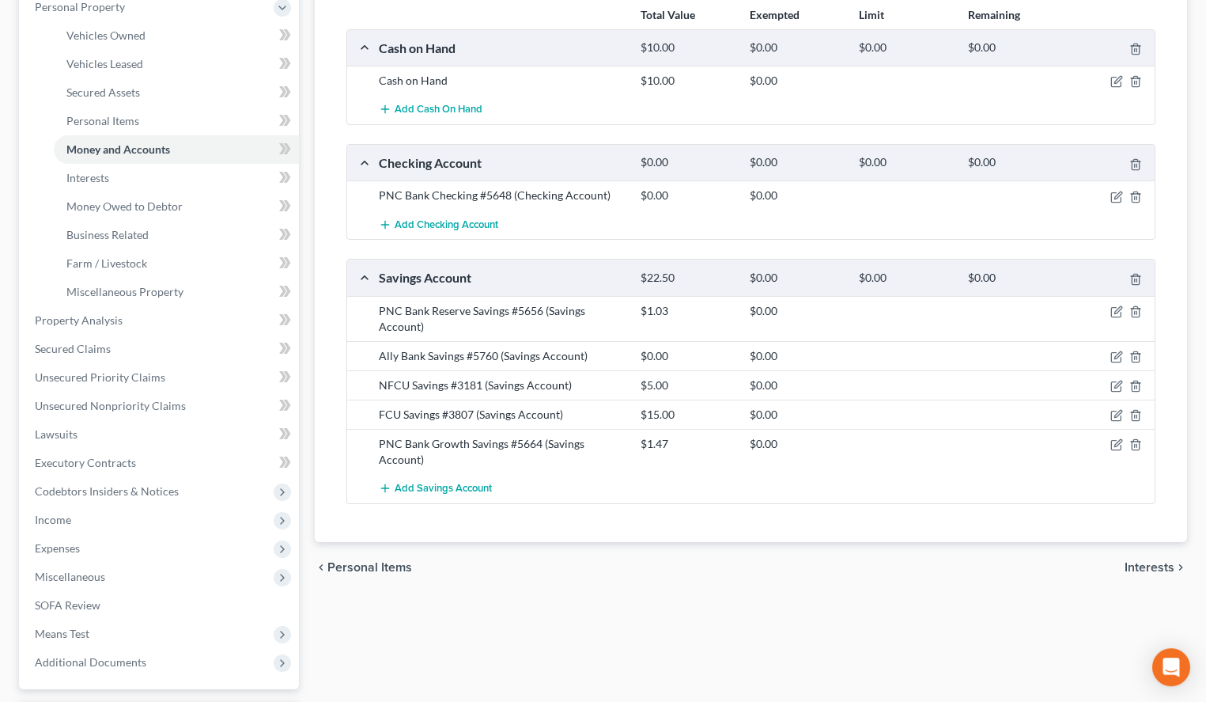
scroll to position [323, 0]
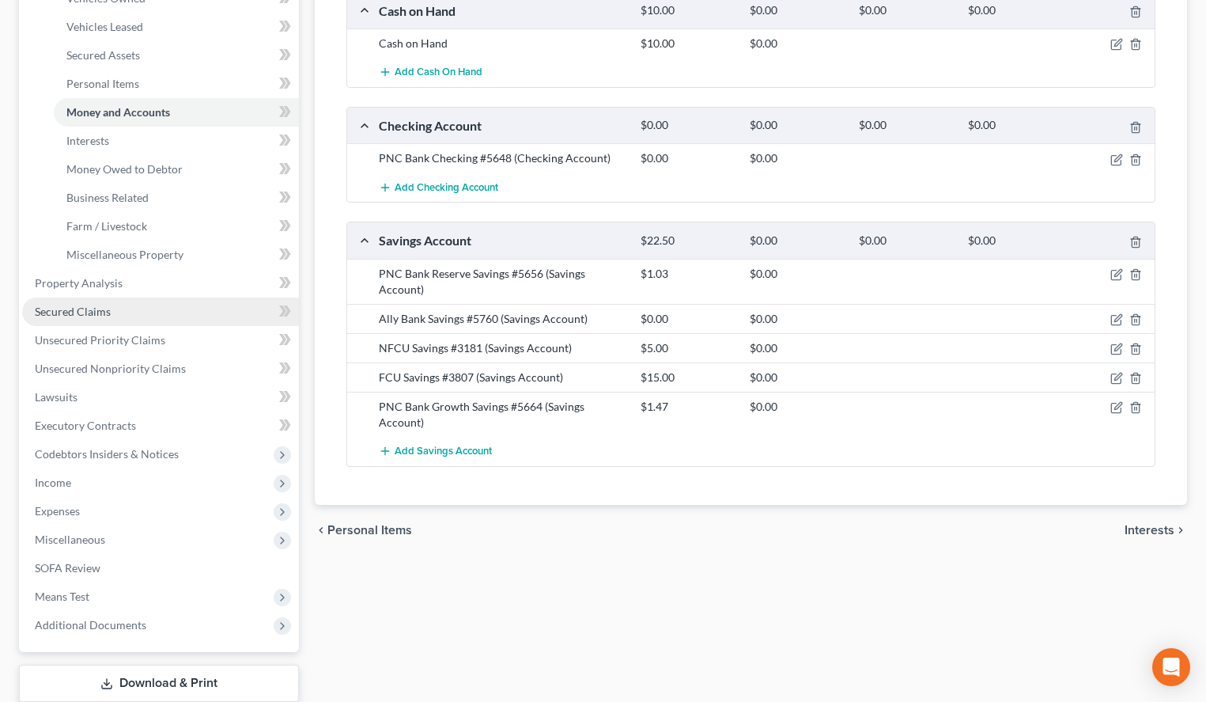
click at [188, 297] on link "Secured Claims" at bounding box center [160, 311] width 277 height 28
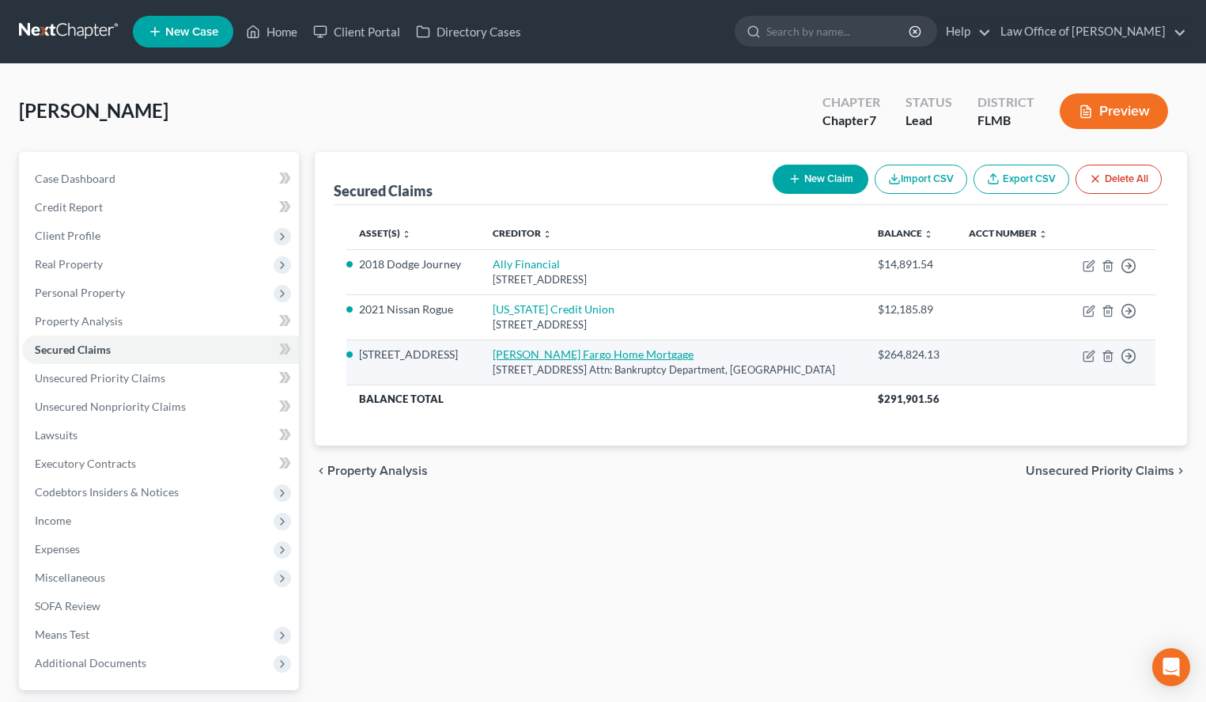
click at [555, 354] on link "[PERSON_NAME] Fargo Home Mortgage" at bounding box center [593, 353] width 201 height 13
select select "16"
select select "5"
select select "2"
select select "0"
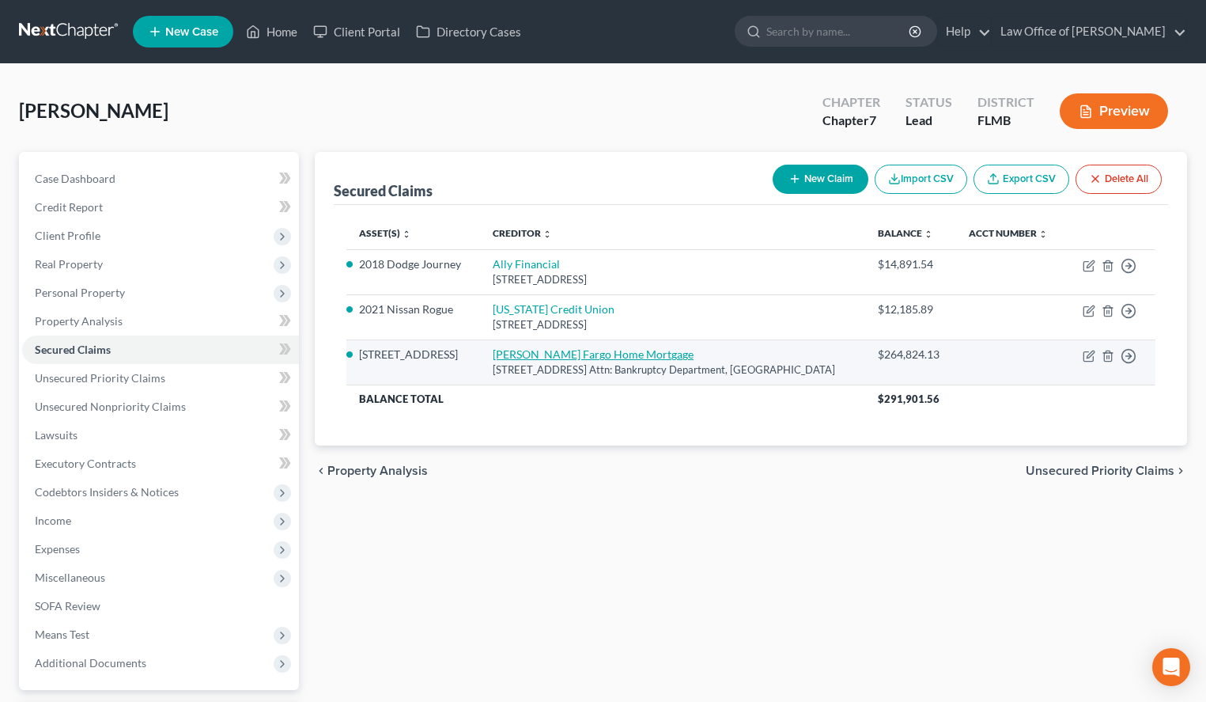
select select "0"
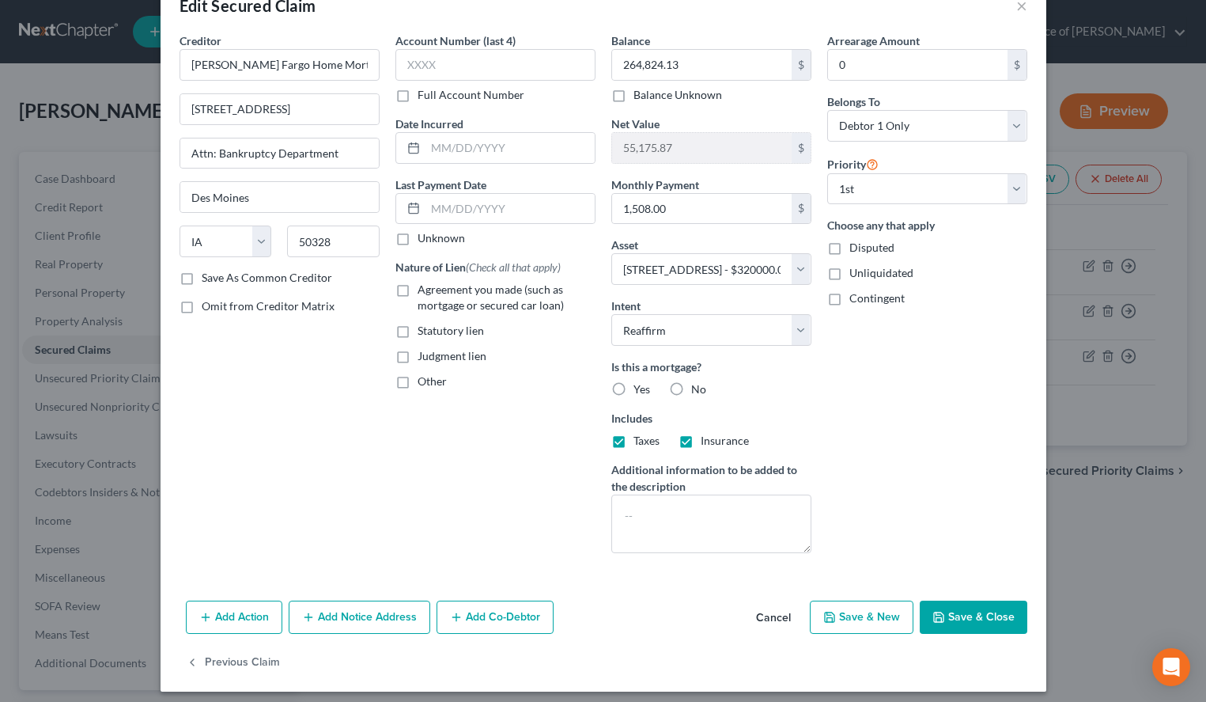
scroll to position [49, 0]
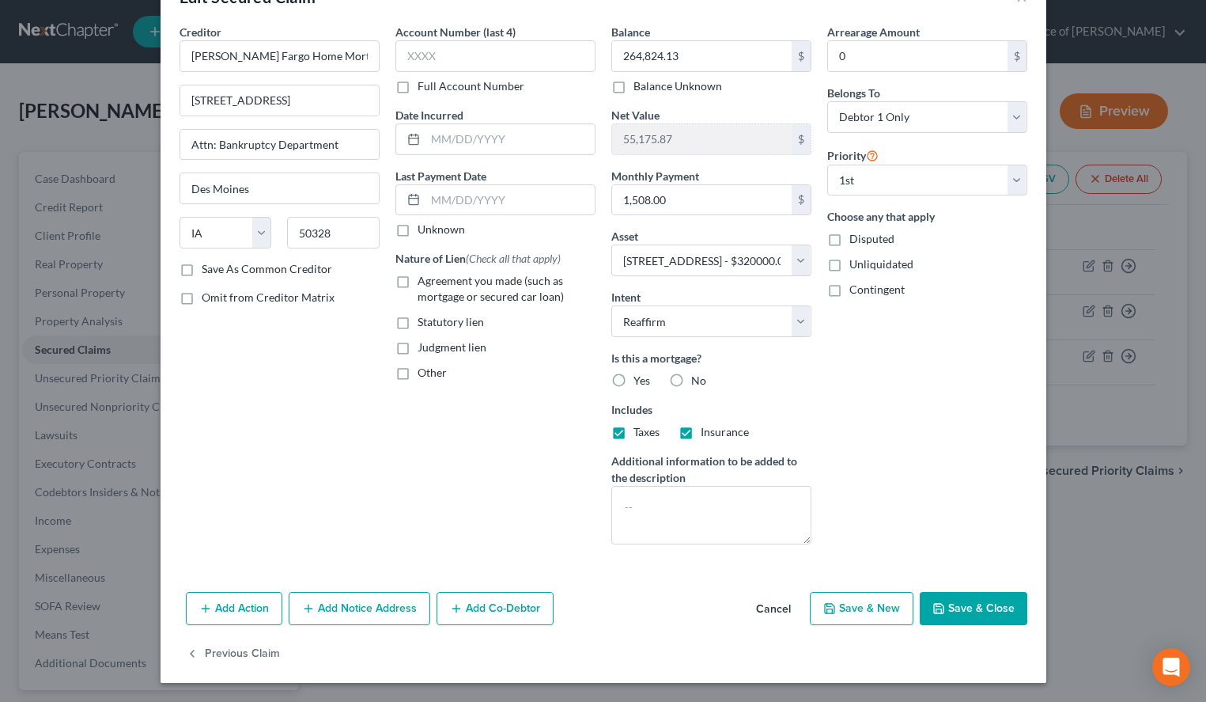
click at [339, 609] on button "Add Notice Address" at bounding box center [360, 608] width 142 height 33
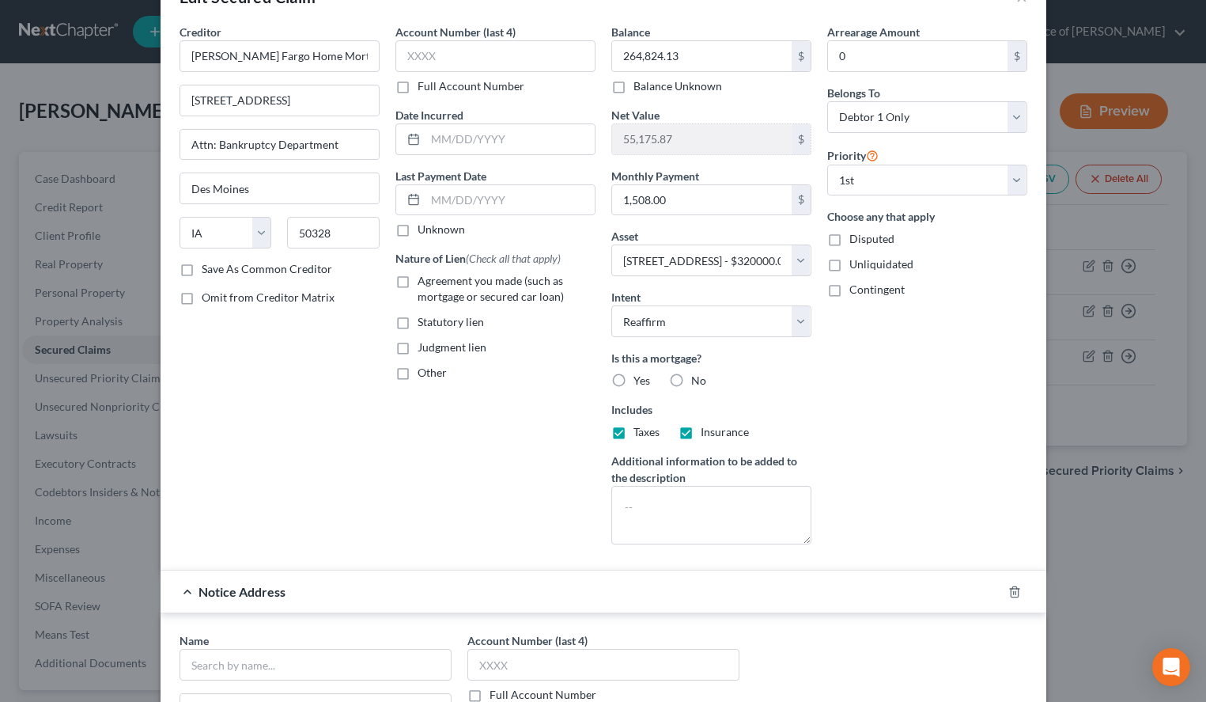
scroll to position [372, 0]
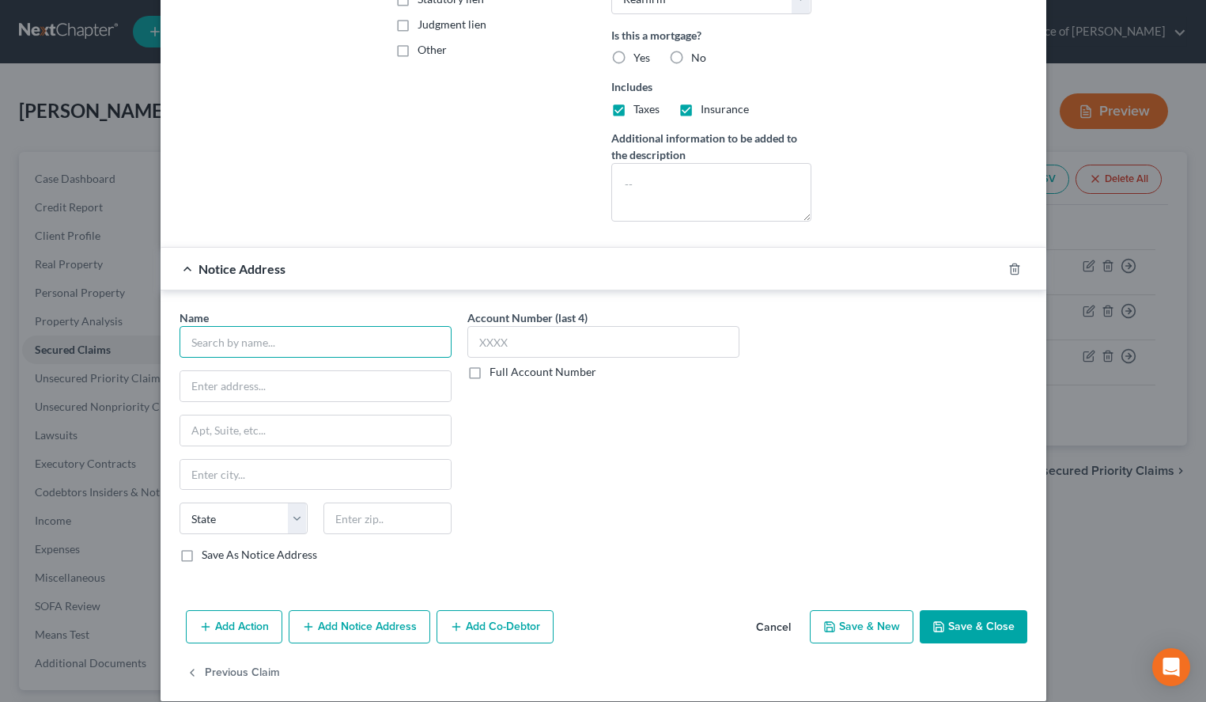
click at [351, 345] on input "text" at bounding box center [316, 342] width 272 height 32
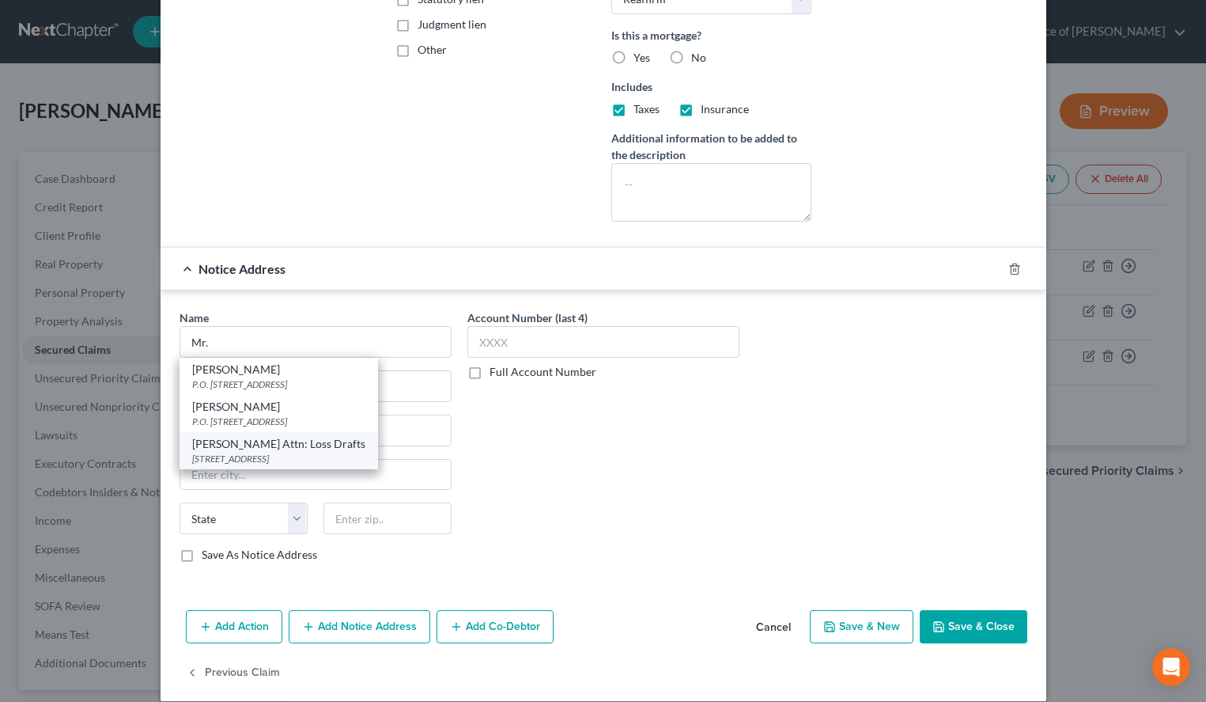
click at [353, 449] on div "[PERSON_NAME] Attn: Loss Drafts" at bounding box center [278, 444] width 173 height 16
type input "[PERSON_NAME] Attn: Loss Drafts"
type input "One Assurant Way"
type input "PO Box 6501"
type input "[GEOGRAPHIC_DATA]"
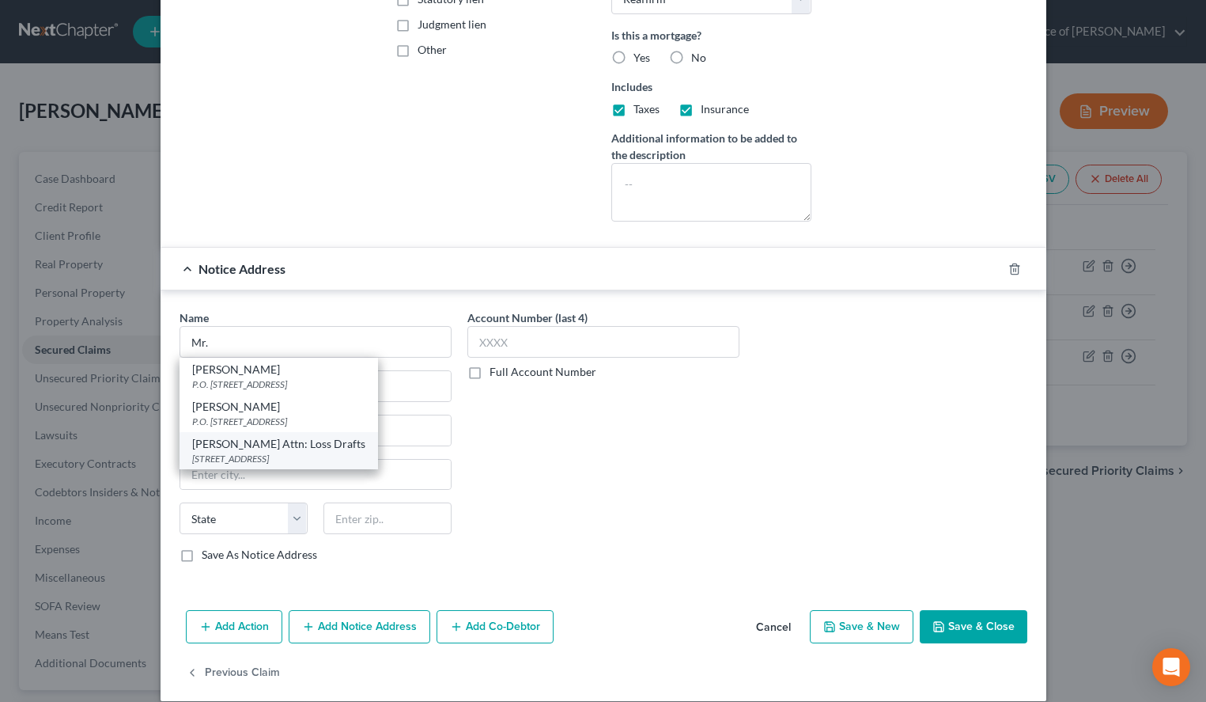
select select "36"
type input "45501-6501"
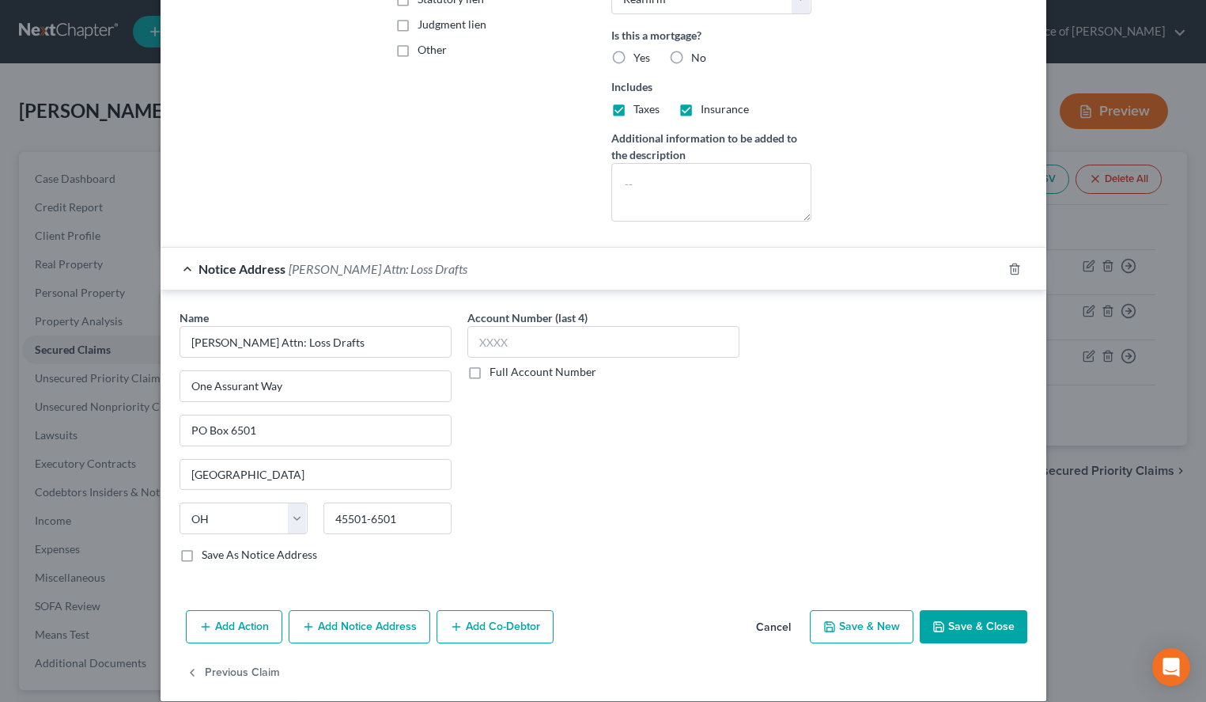
scroll to position [49, 0]
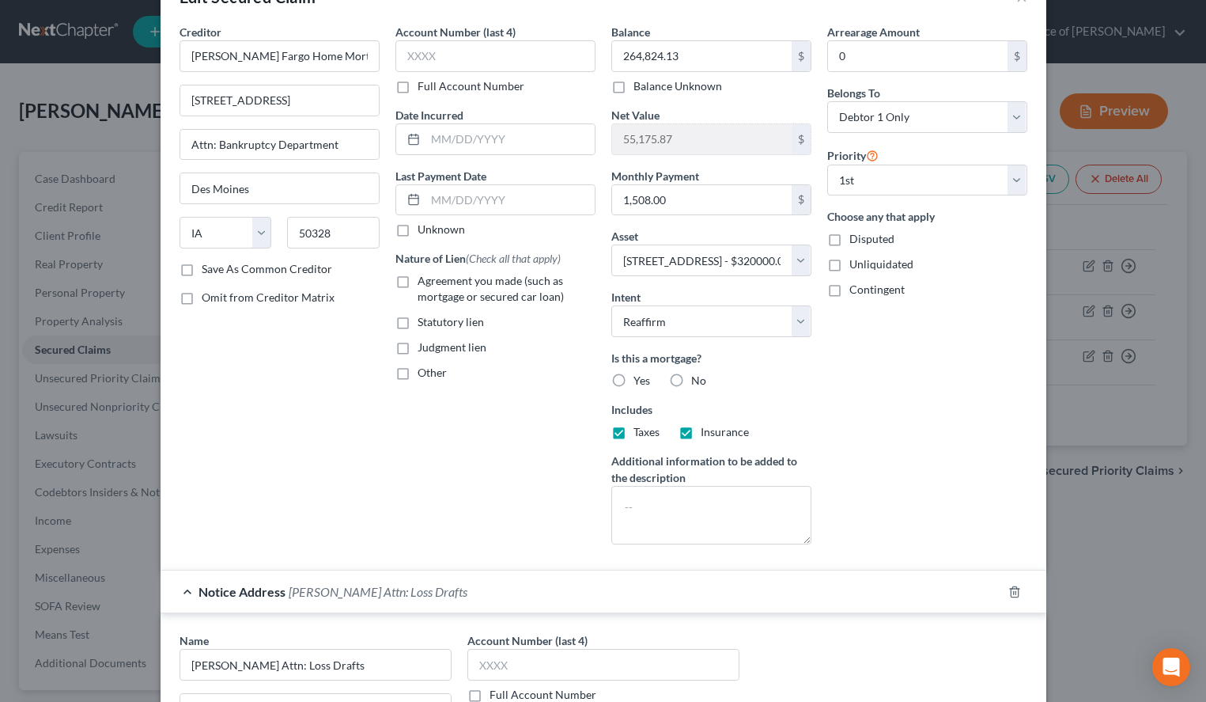
click at [418, 281] on label "Agreement you made (such as mortgage or secured car loan)" at bounding box center [507, 289] width 178 height 32
click at [424, 281] on input "Agreement you made (such as mortgage or secured car loan)" at bounding box center [429, 278] width 10 height 10
checkbox input "true"
click at [418, 233] on label "Unknown" at bounding box center [441, 229] width 47 height 16
click at [424, 232] on input "Unknown" at bounding box center [429, 226] width 10 height 10
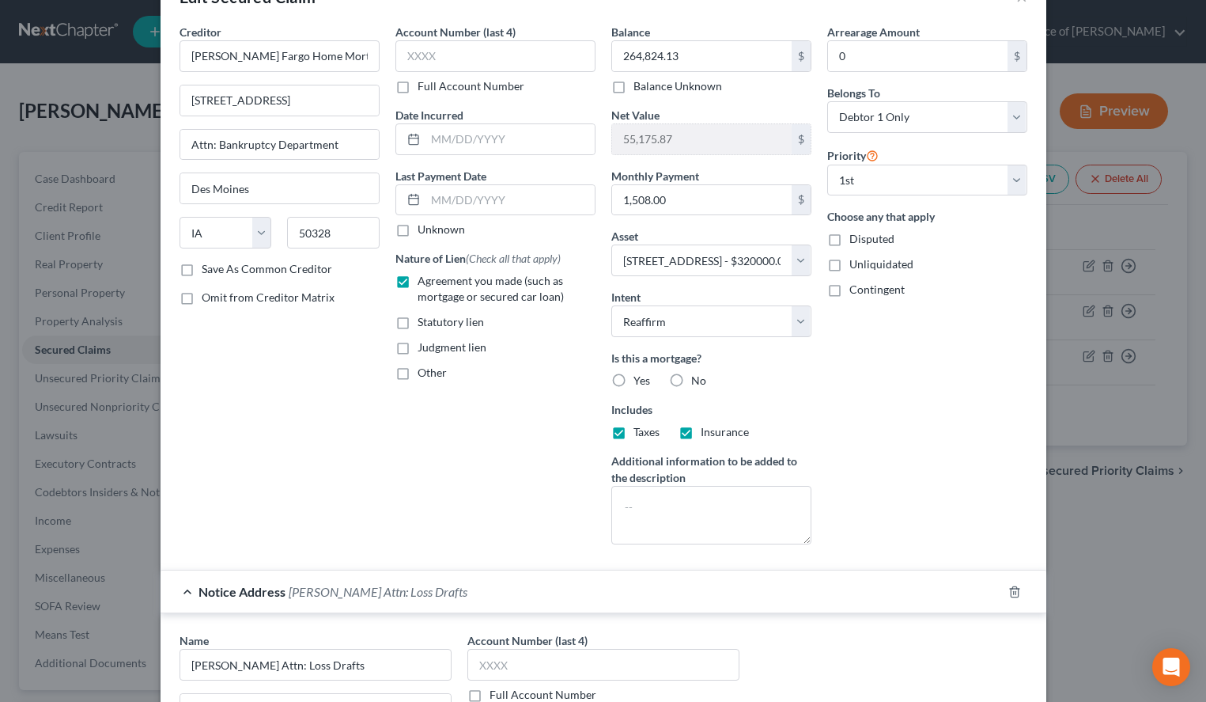
checkbox input "true"
click at [495, 67] on input "text" at bounding box center [496, 56] width 200 height 32
type input "0000"
click at [634, 377] on label "Yes" at bounding box center [642, 381] width 17 height 16
click at [640, 377] on input "Yes" at bounding box center [645, 378] width 10 height 10
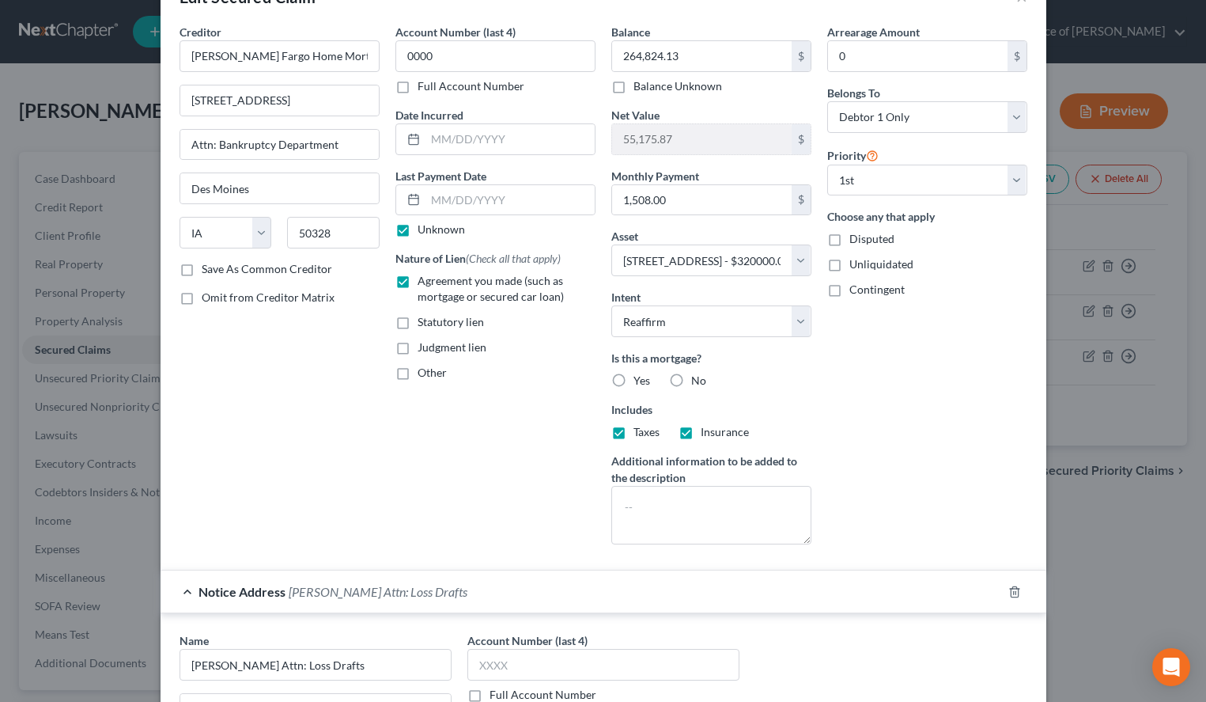
radio input "true"
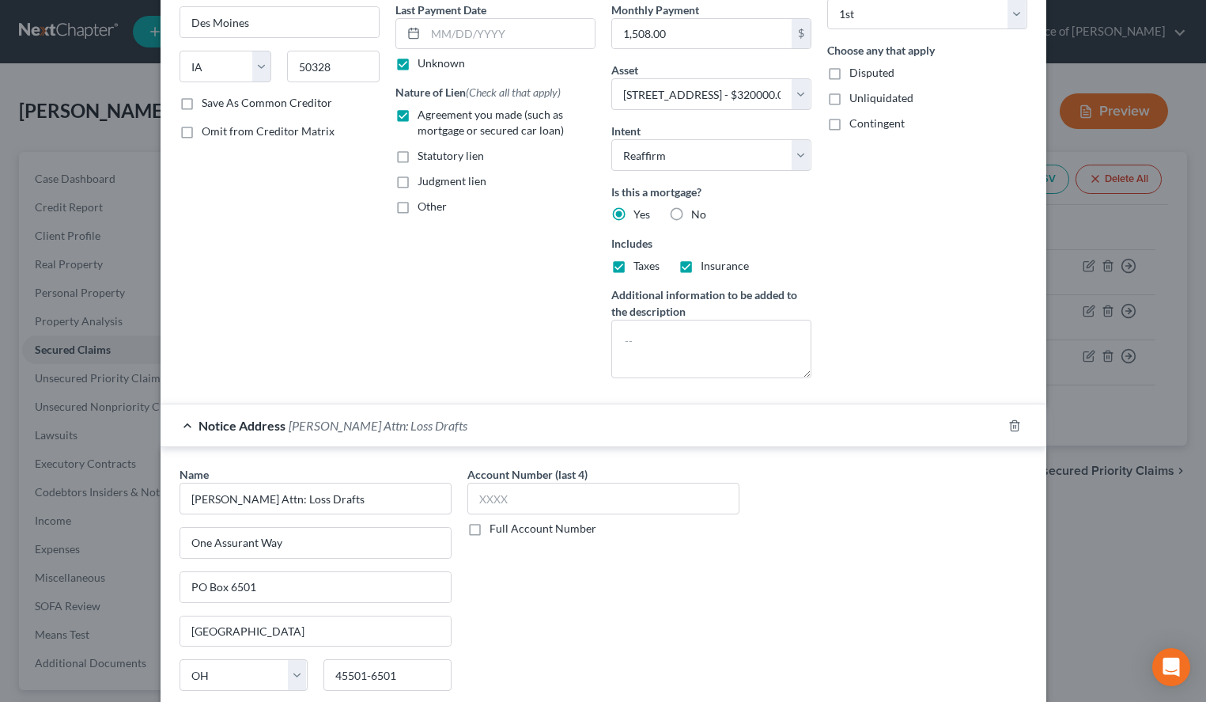
scroll to position [291, 0]
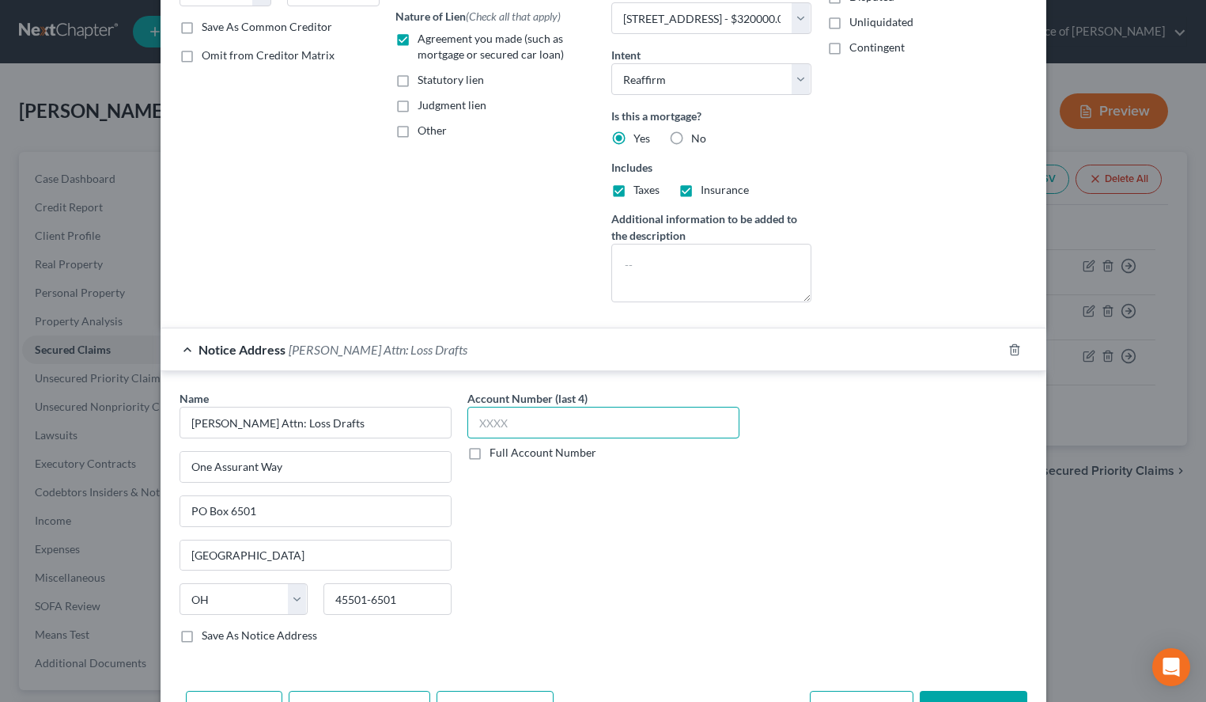
click at [584, 430] on input "text" at bounding box center [603, 423] width 272 height 32
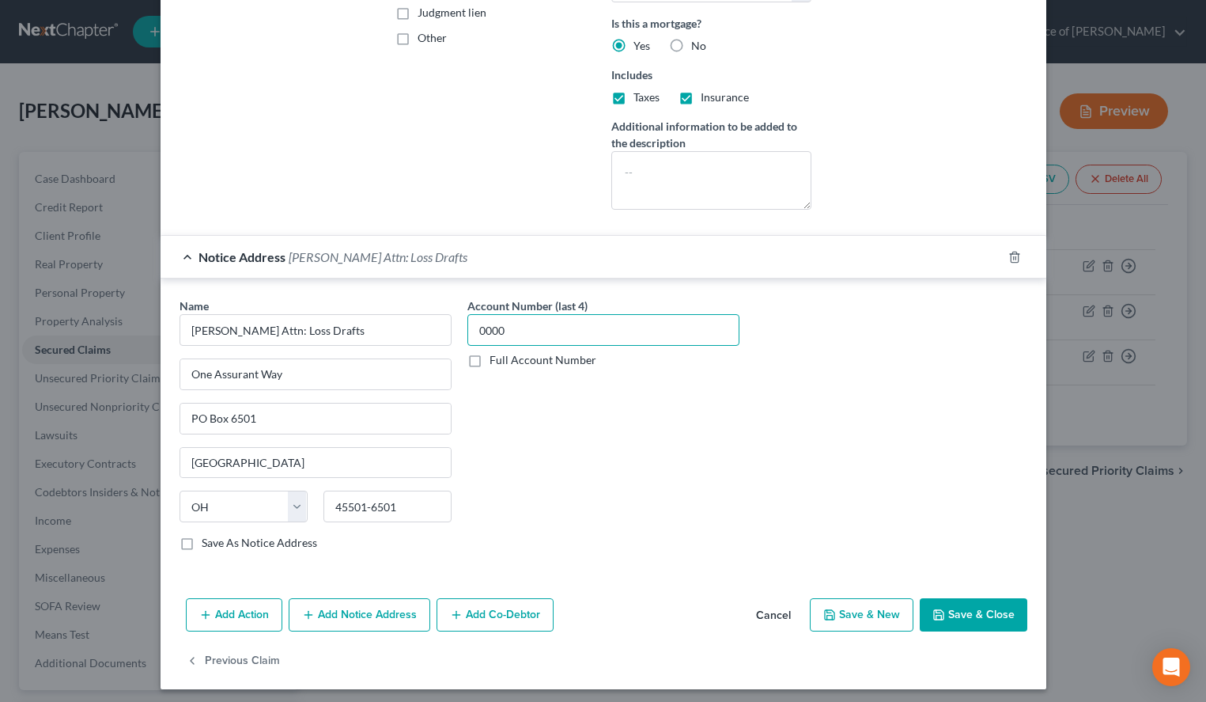
scroll to position [391, 0]
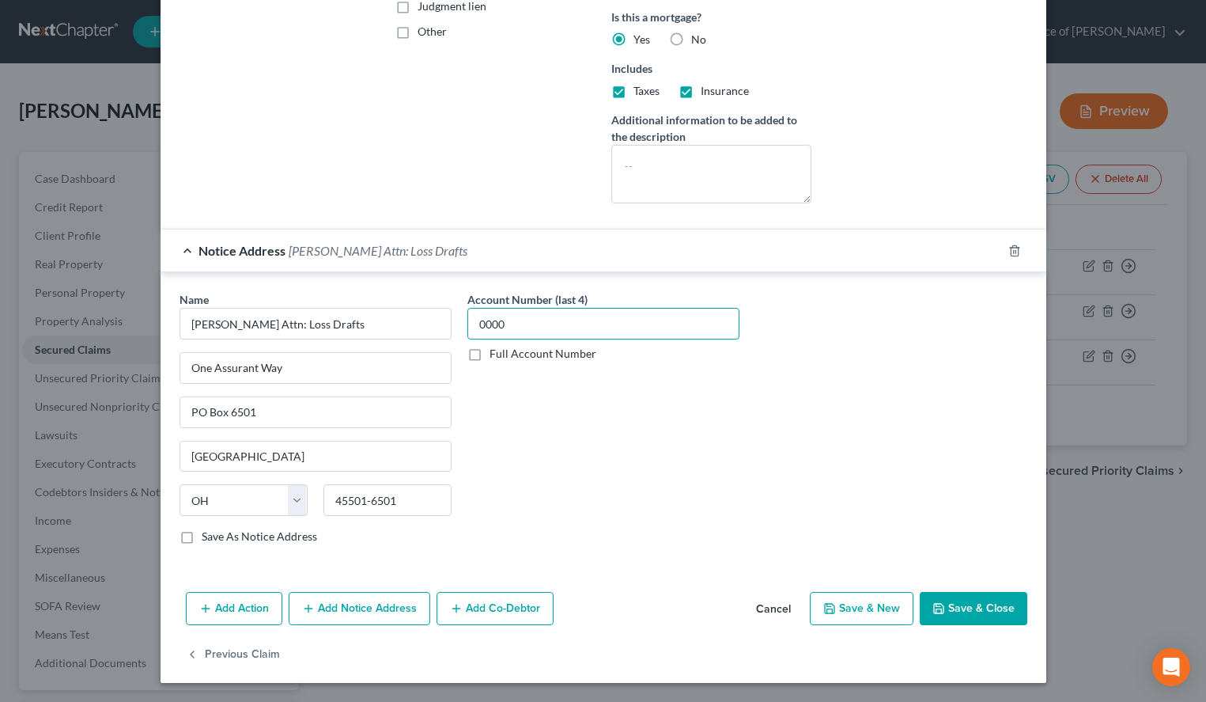
type input "0000"
click at [959, 602] on button "Save & Close" at bounding box center [974, 608] width 108 height 33
select select
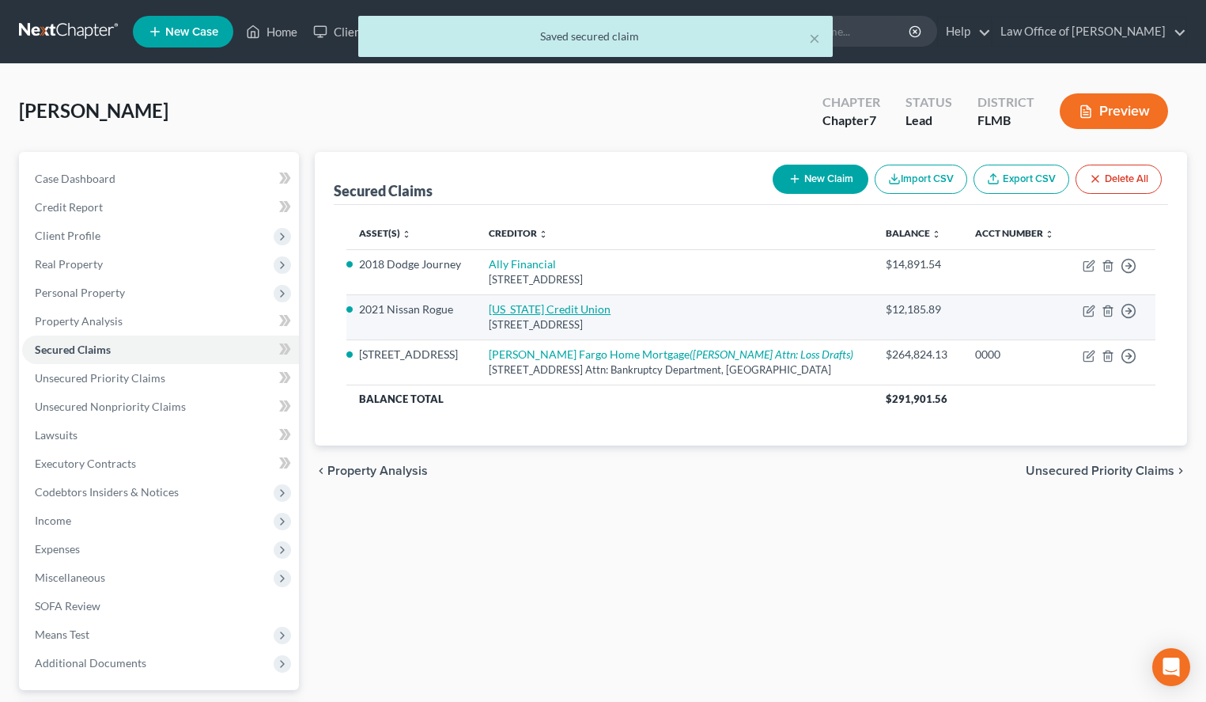
click at [550, 314] on link "[US_STATE] Credit Union" at bounding box center [550, 308] width 122 height 13
select select "9"
select select "2"
select select "0"
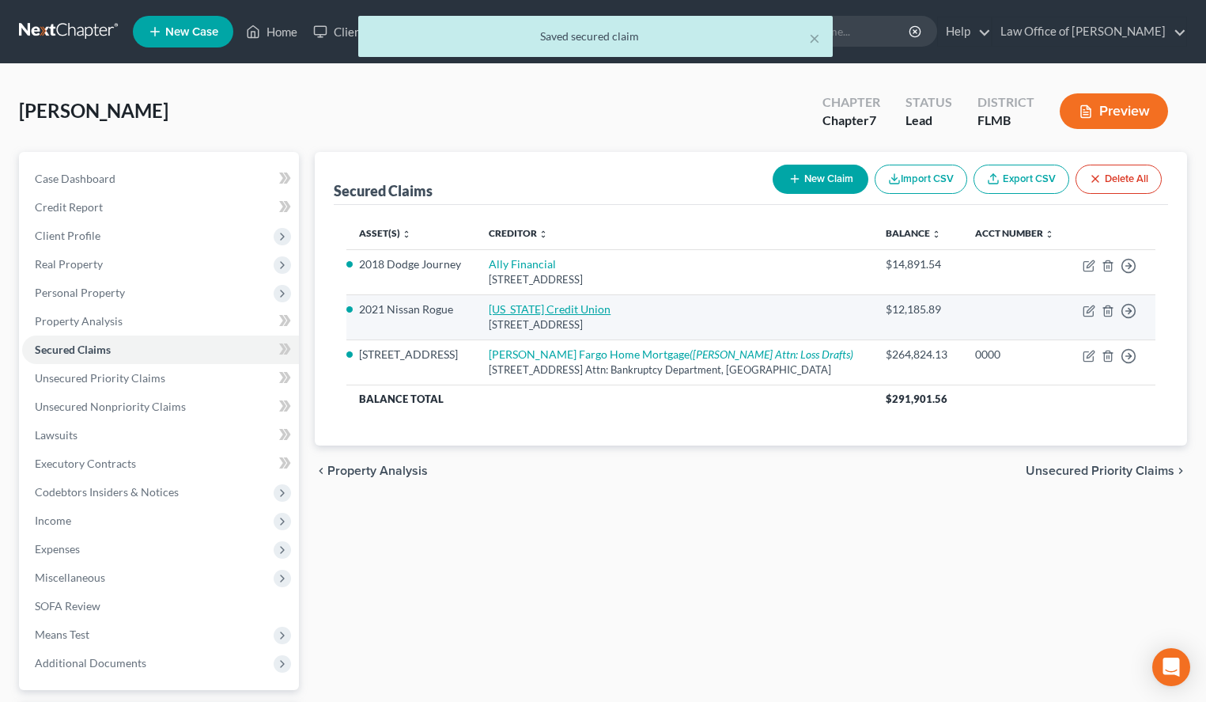
select select "0"
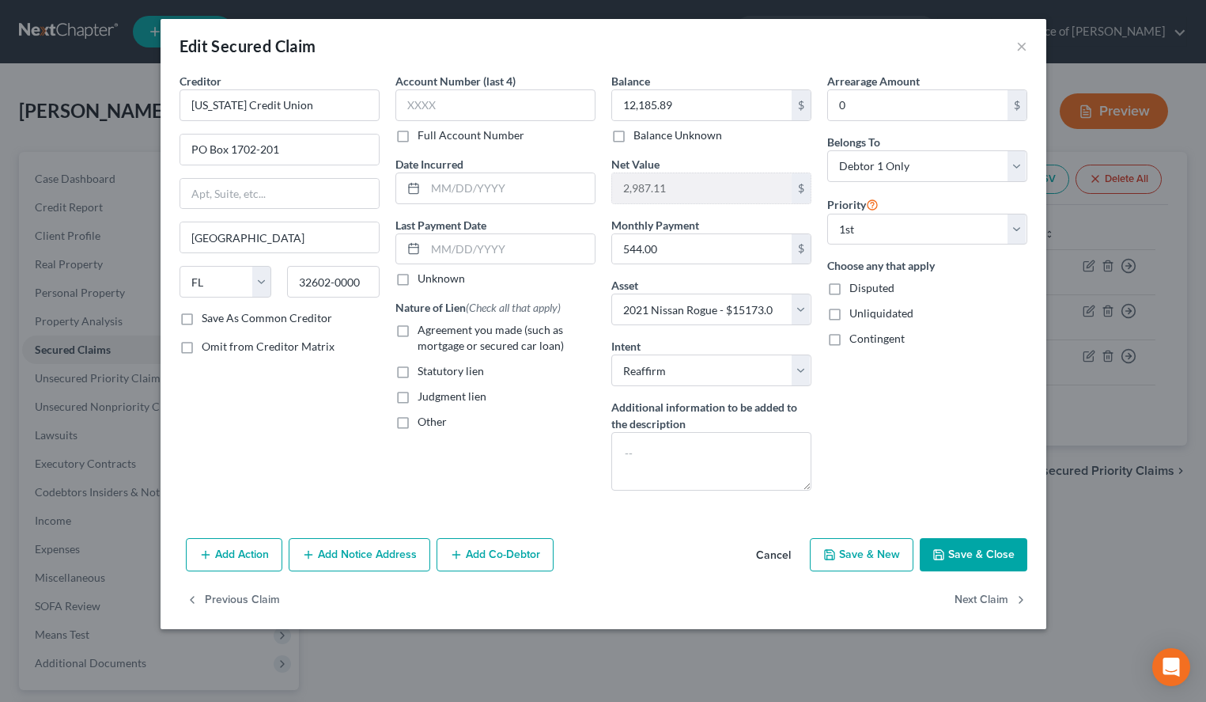
click at [215, 447] on div "Creditor * [US_STATE] Credit Union PO Box 1702-201 [GEOGRAPHIC_DATA] [US_STATE]…" at bounding box center [280, 288] width 216 height 430
click at [418, 278] on label "Unknown" at bounding box center [441, 279] width 47 height 16
click at [424, 278] on input "Unknown" at bounding box center [429, 276] width 10 height 10
checkbox input "true"
click at [418, 333] on label "Agreement you made (such as mortgage or secured car loan)" at bounding box center [507, 338] width 178 height 32
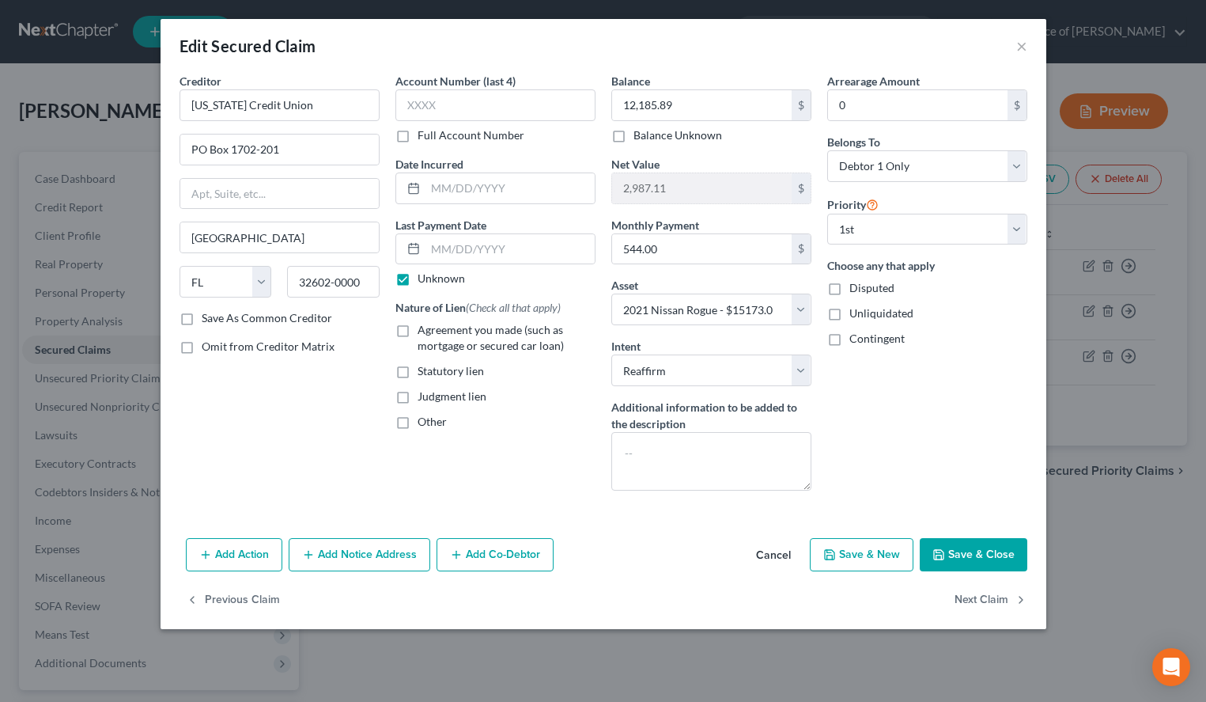
click at [424, 332] on input "Agreement you made (such as mortgage or secured car loan)" at bounding box center [429, 327] width 10 height 10
checkbox input "true"
click at [454, 103] on input "text" at bounding box center [496, 105] width 200 height 32
click at [418, 143] on label "Full Account Number" at bounding box center [471, 135] width 107 height 16
click at [424, 138] on input "Full Account Number" at bounding box center [429, 132] width 10 height 10
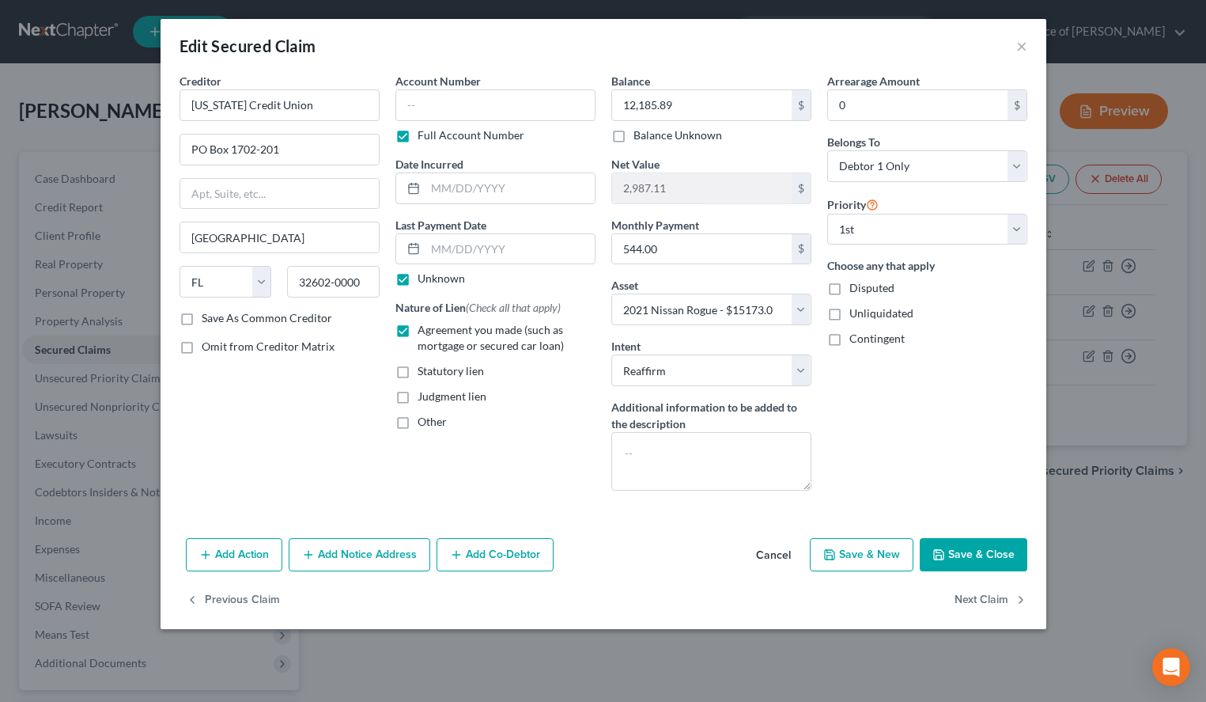
click at [913, 437] on div "Arrearage Amount 0 $ Belongs To * Select Debtor 1 Only Debtor 2 Only Debtor 1 A…" at bounding box center [928, 288] width 216 height 430
click at [456, 105] on input "text" at bounding box center [496, 105] width 200 height 32
type input "3807-0001"
click at [1016, 563] on button "Save & Close" at bounding box center [974, 554] width 108 height 33
select select
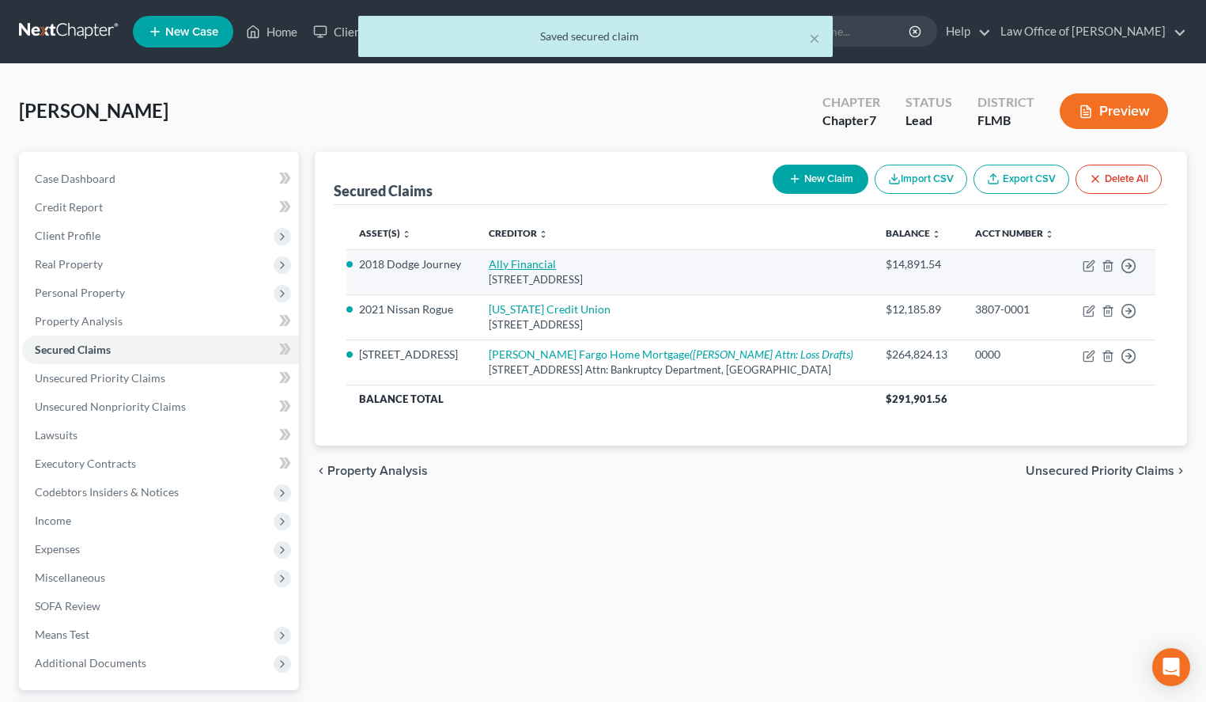
click at [542, 269] on link "Ally Financial" at bounding box center [522, 263] width 67 height 13
select select "21"
select select "2"
select select "0"
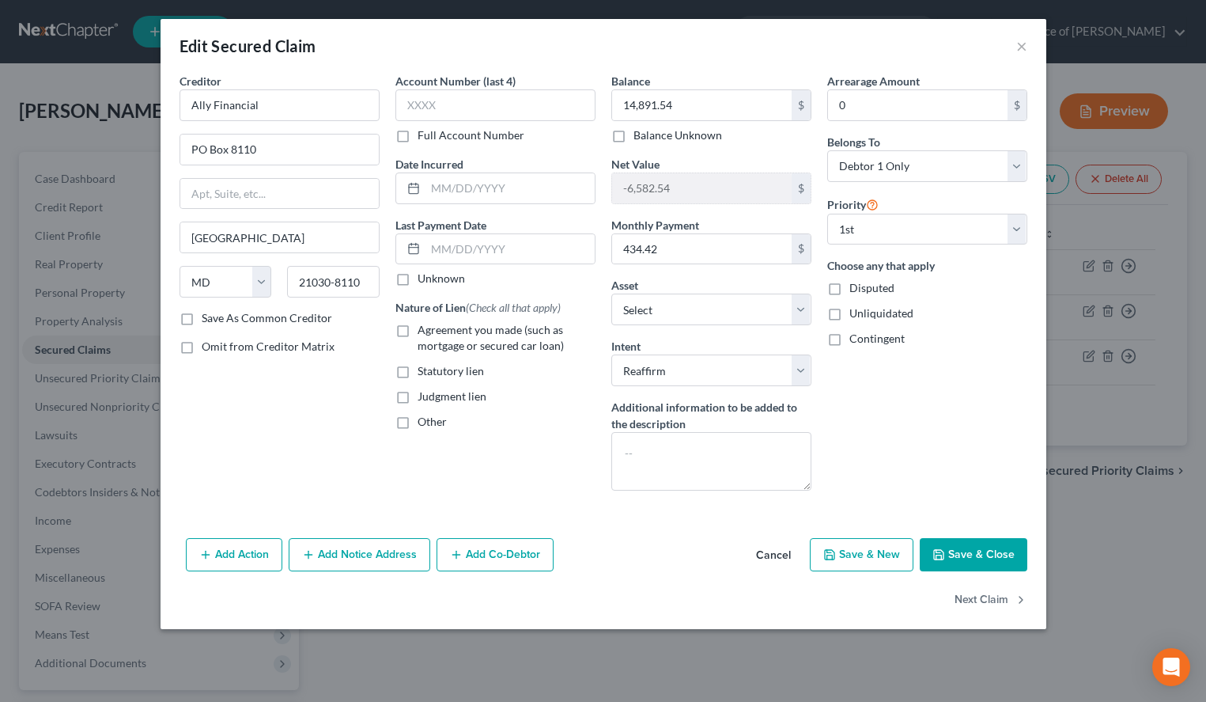
click at [418, 333] on label "Agreement you made (such as mortgage or secured car loan)" at bounding box center [507, 338] width 178 height 32
click at [424, 332] on input "Agreement you made (such as mortgage or secured car loan)" at bounding box center [429, 327] width 10 height 10
checkbox input "true"
click at [418, 278] on label "Unknown" at bounding box center [441, 279] width 47 height 16
click at [424, 278] on input "Unknown" at bounding box center [429, 276] width 10 height 10
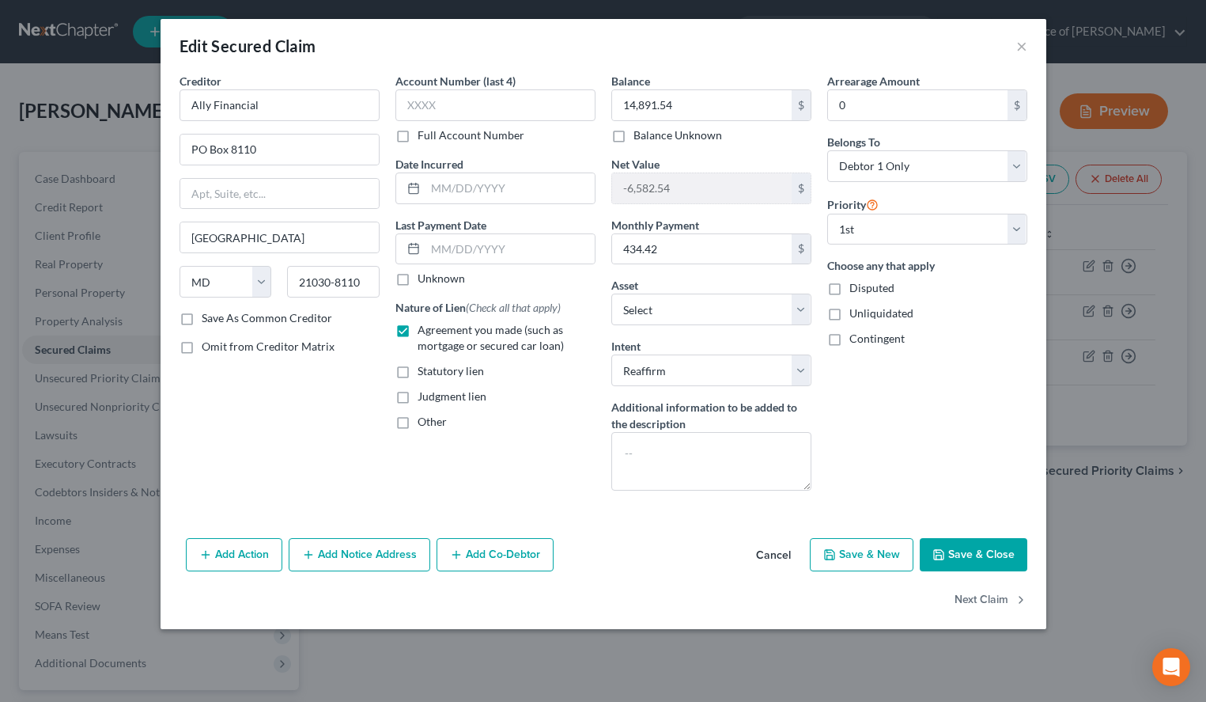
checkbox input "true"
click at [479, 112] on input "text" at bounding box center [496, 105] width 200 height 32
click at [1029, 462] on div "Arrearage Amount 0 $ Belongs To * Select Debtor 1 Only Debtor 2 Only Debtor 1 A…" at bounding box center [928, 288] width 216 height 430
click at [470, 104] on input "text" at bounding box center [496, 105] width 200 height 32
type input "5760"
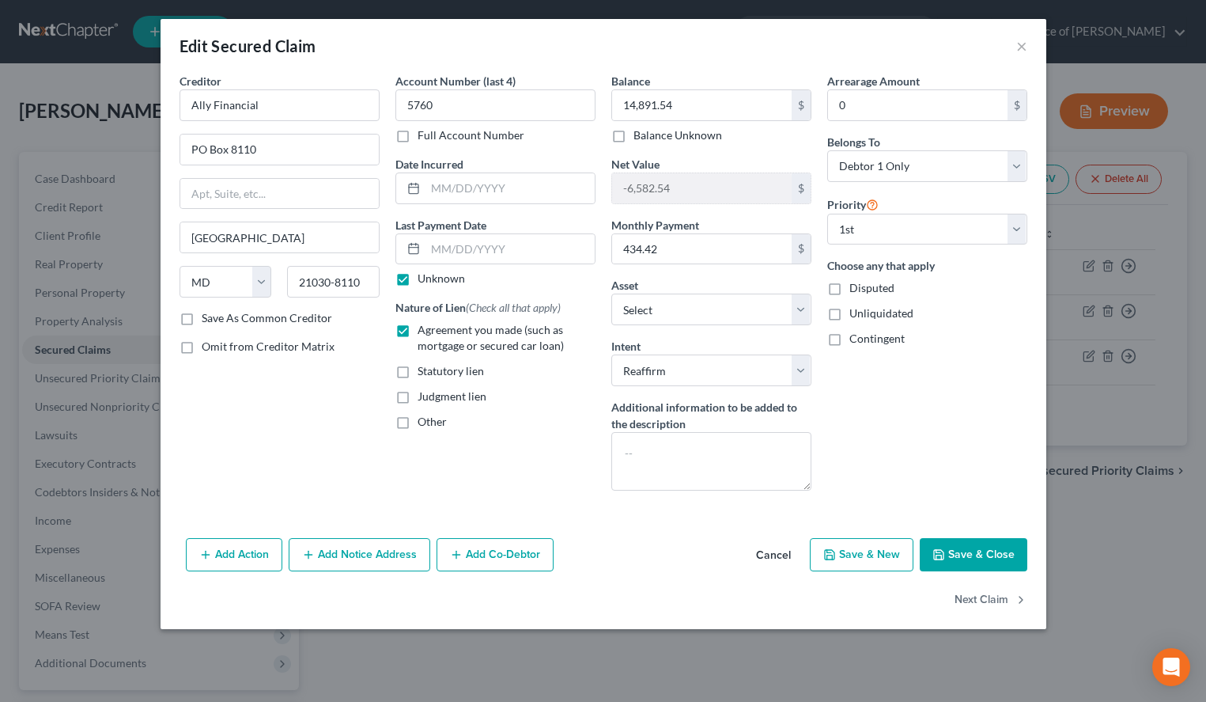
click at [991, 548] on button "Save & Close" at bounding box center [974, 554] width 108 height 33
